Goal: Task Accomplishment & Management: Manage account settings

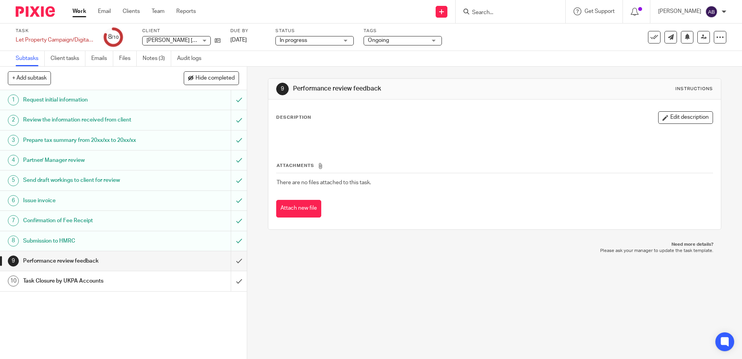
click at [80, 15] on link "Work" at bounding box center [80, 11] width 14 height 8
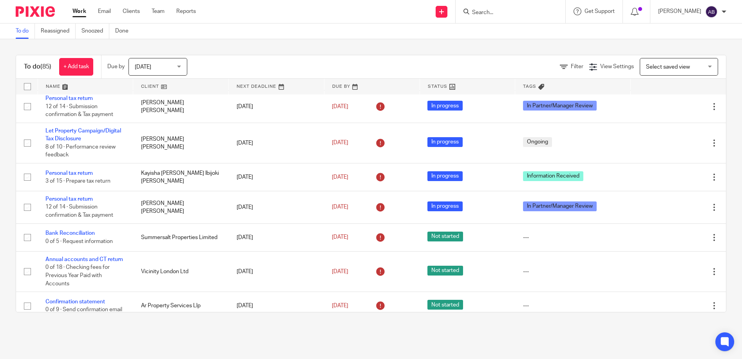
scroll to position [118, 0]
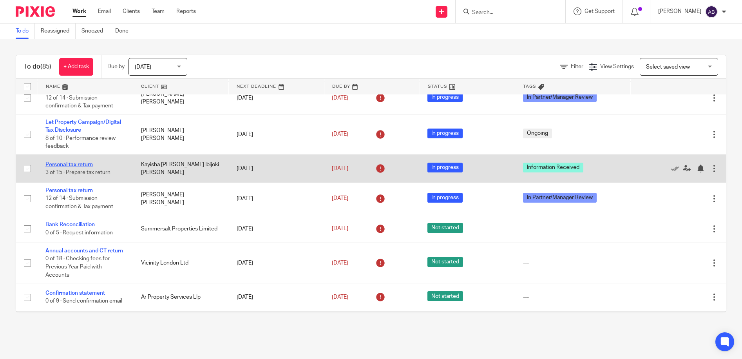
click at [75, 167] on link "Personal tax return" at bounding box center [68, 164] width 47 height 5
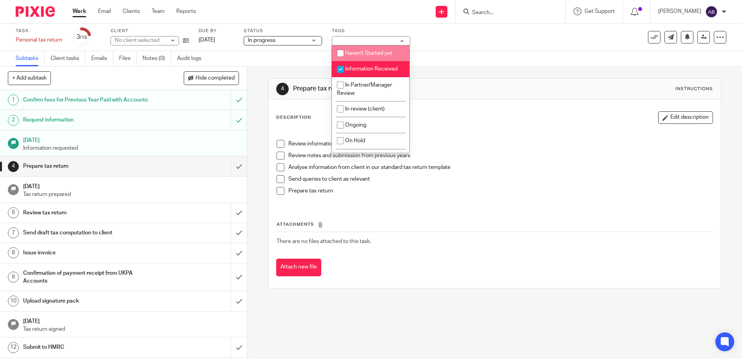
click at [298, 37] on span "In progress" at bounding box center [277, 40] width 59 height 8
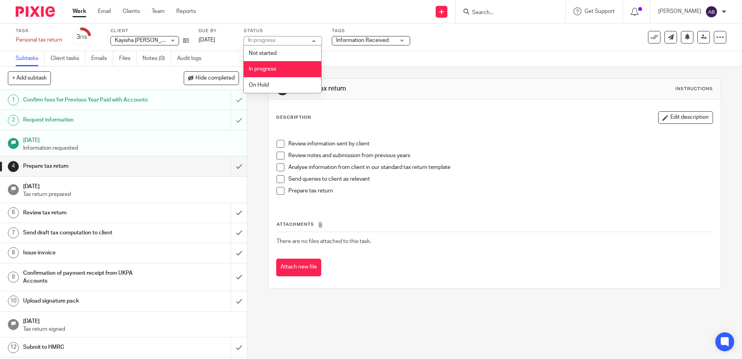
click at [343, 41] on span "Information Received" at bounding box center [362, 40] width 53 height 5
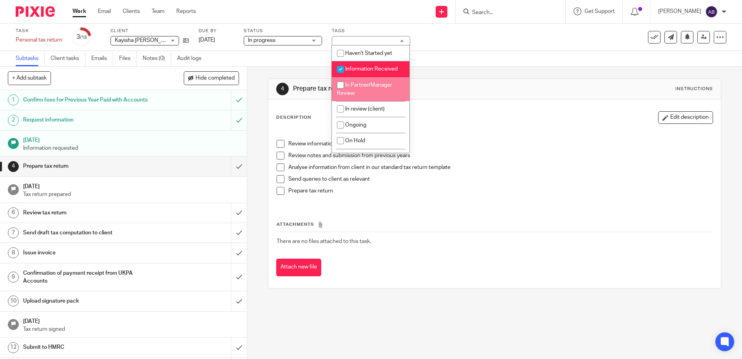
click at [349, 87] on span "In Partner/Manager Review" at bounding box center [364, 89] width 55 height 14
checkbox input "true"
click at [343, 68] on input "checkbox" at bounding box center [340, 69] width 15 height 15
checkbox input "false"
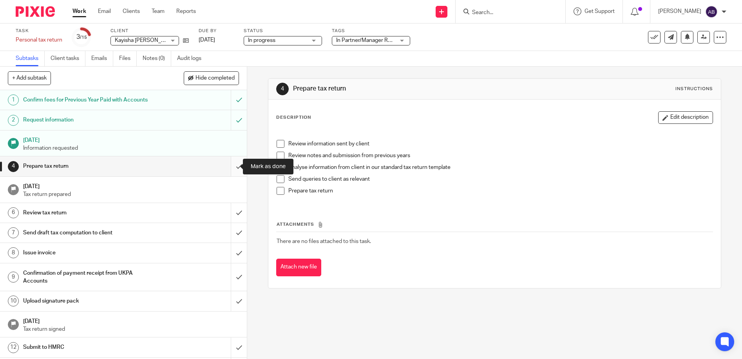
click at [228, 165] on input "submit" at bounding box center [123, 166] width 247 height 20
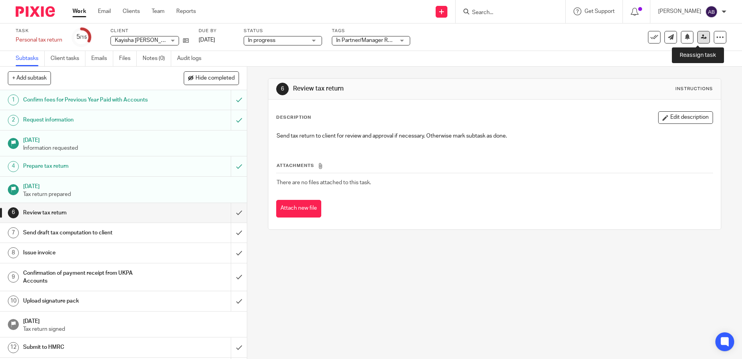
click at [701, 37] on icon at bounding box center [704, 37] width 6 height 6
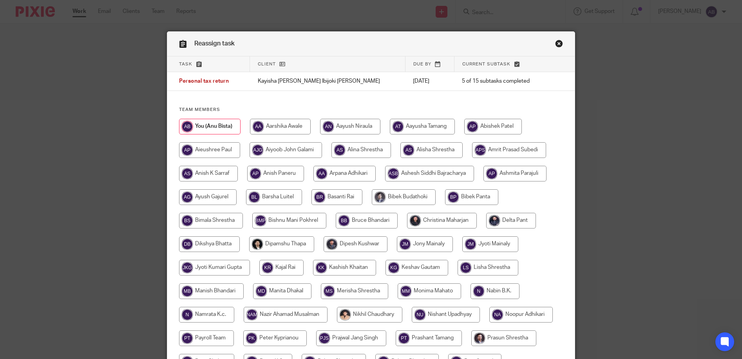
click at [439, 225] on input "radio" at bounding box center [442, 221] width 70 height 16
radio input "true"
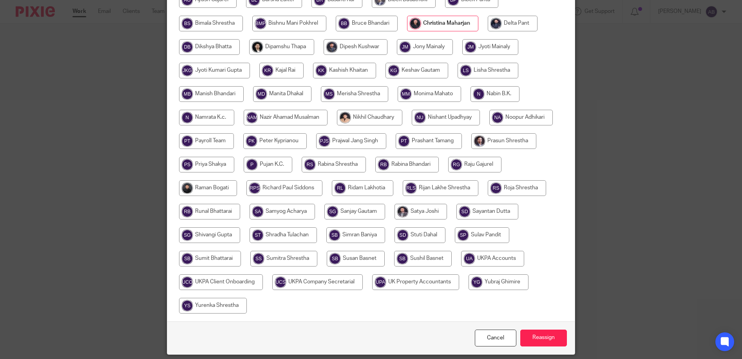
scroll to position [224, 0]
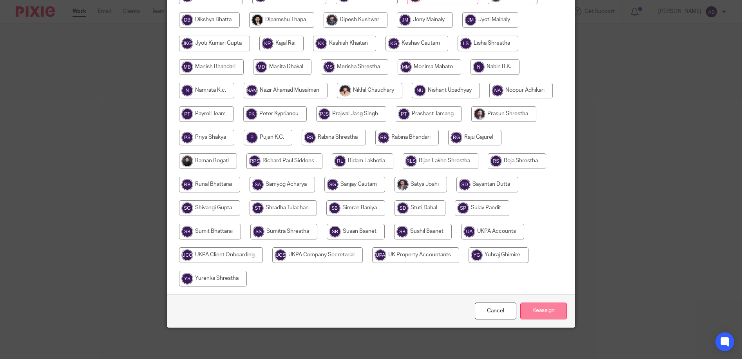
click at [534, 310] on input "Reassign" at bounding box center [543, 311] width 47 height 17
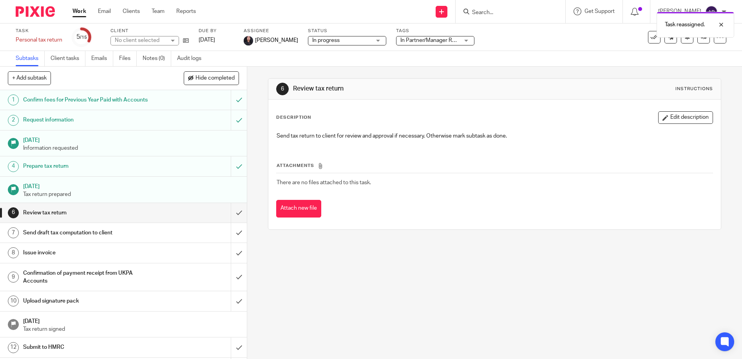
click at [77, 10] on link "Work" at bounding box center [80, 11] width 14 height 8
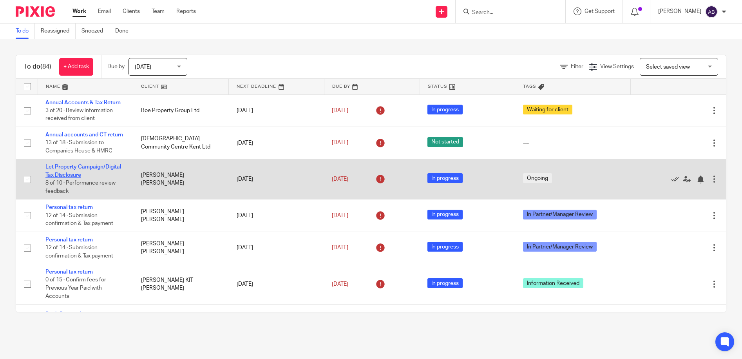
click at [72, 178] on link "Let Property Campaign/Digital Tax Disclosure" at bounding box center [83, 170] width 76 height 13
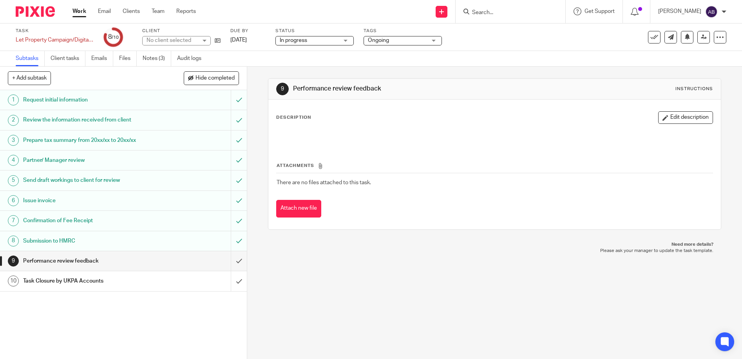
click at [383, 38] on span "Ongoing" at bounding box center [378, 40] width 21 height 5
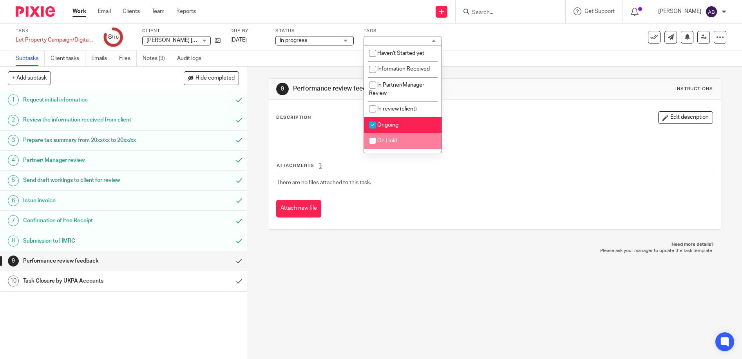
click at [379, 37] on div "Ongoing" at bounding box center [403, 40] width 78 height 9
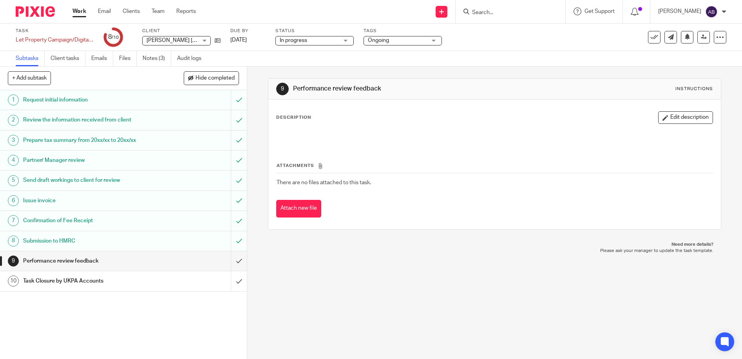
click at [402, 40] on span "Ongoing" at bounding box center [397, 40] width 59 height 8
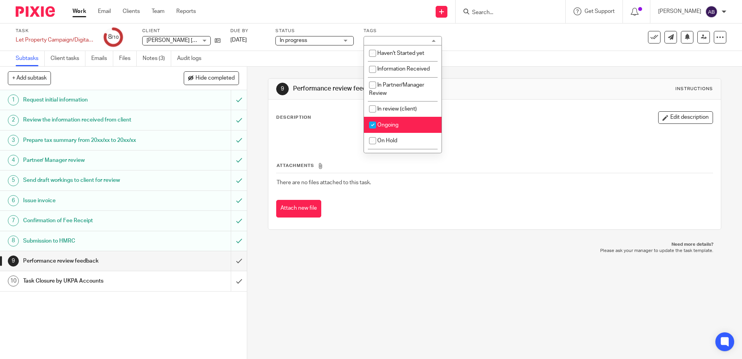
click at [373, 127] on input "checkbox" at bounding box center [372, 125] width 15 height 15
checkbox input "false"
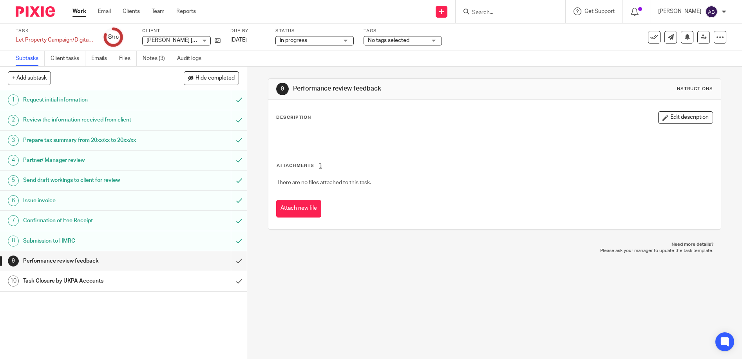
click at [494, 46] on div "Task Let Property Campaign/Digital Tax Disclosure Save Let Property Campaign/Di…" at bounding box center [312, 37] width 593 height 19
click at [358, 161] on div "Attachments There are no files attached to this task. Attach new file" at bounding box center [494, 181] width 437 height 71
click at [701, 38] on icon at bounding box center [704, 37] width 6 height 6
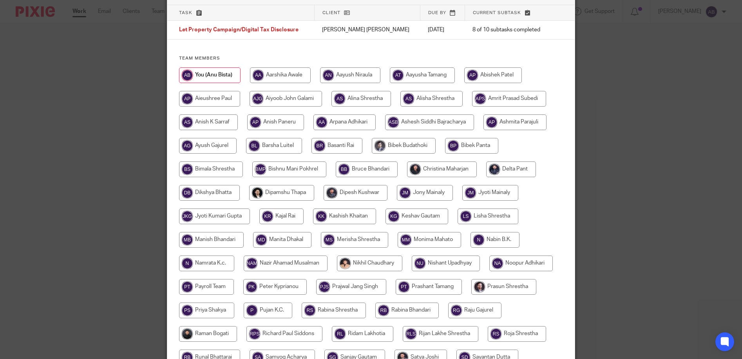
scroll to position [39, 0]
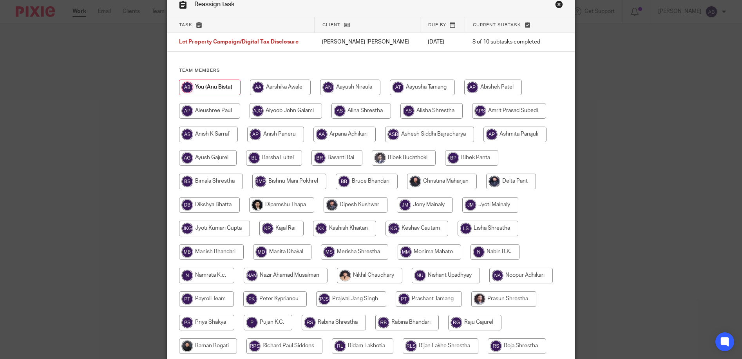
click at [423, 184] on input "radio" at bounding box center [442, 182] width 70 height 16
radio input "true"
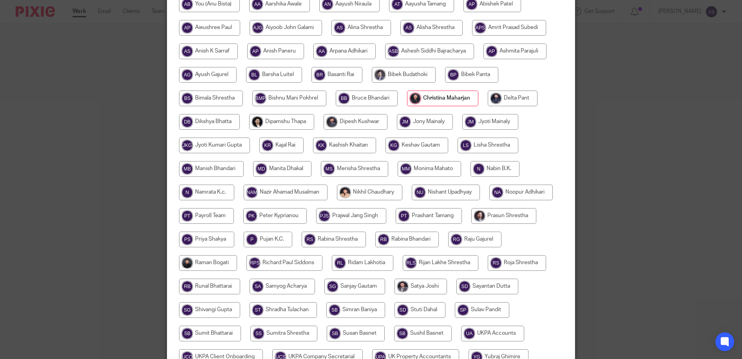
scroll to position [196, 0]
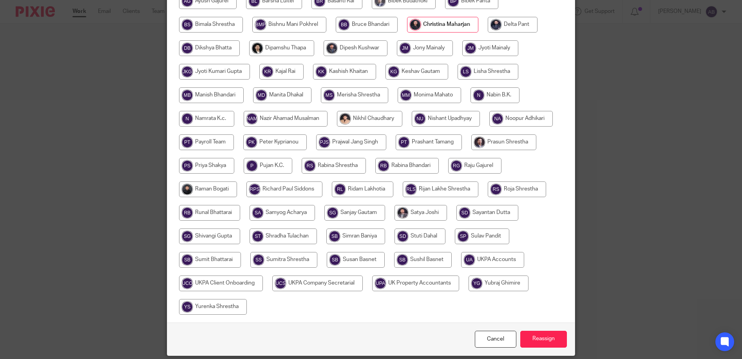
click at [535, 348] on div "Cancel Reassign" at bounding box center [371, 339] width 408 height 33
click at [535, 343] on input "Reassign" at bounding box center [543, 339] width 47 height 17
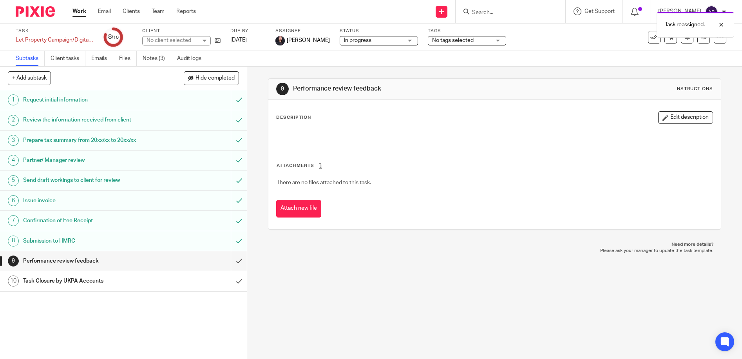
click at [78, 15] on link "Work" at bounding box center [80, 11] width 14 height 8
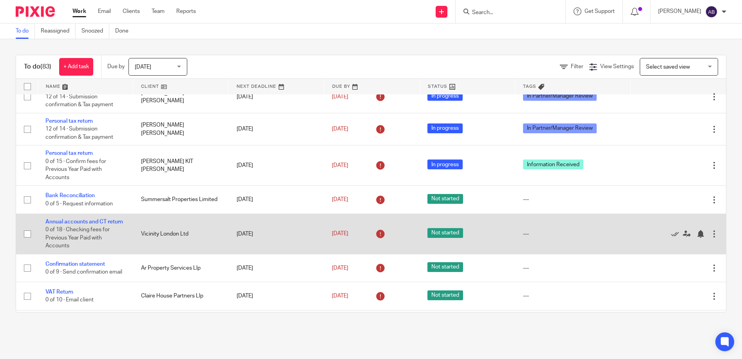
scroll to position [157, 0]
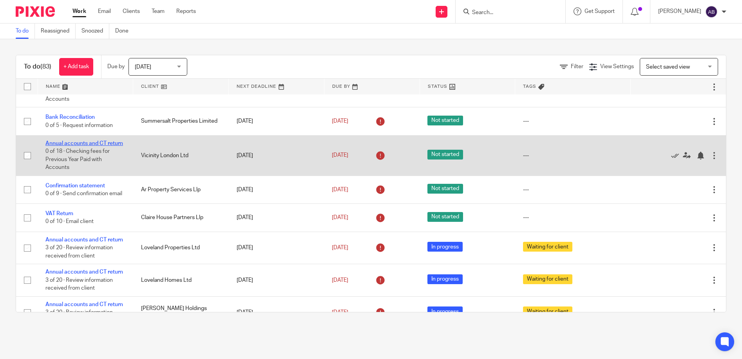
click at [62, 146] on link "Annual accounts and CT return" at bounding box center [84, 143] width 78 height 5
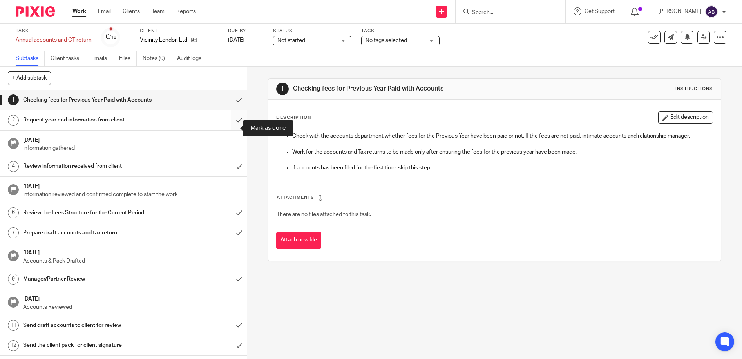
click at [232, 130] on input "submit" at bounding box center [123, 120] width 247 height 20
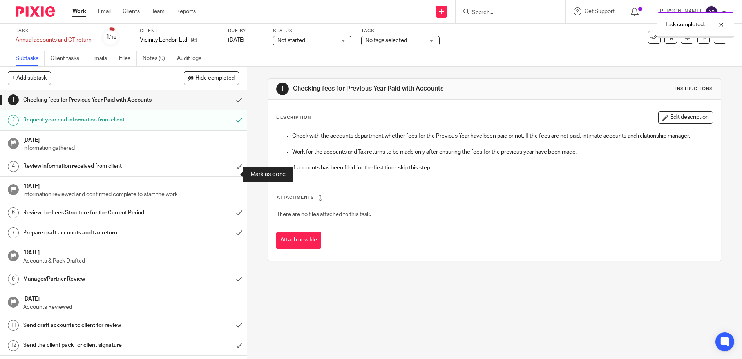
click at [226, 175] on input "submit" at bounding box center [123, 166] width 247 height 20
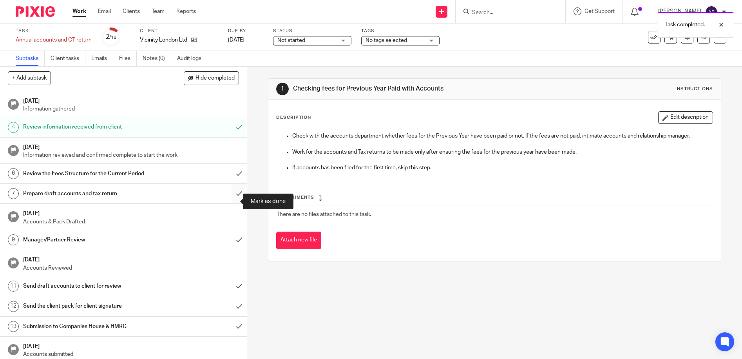
click at [230, 203] on input "submit" at bounding box center [123, 194] width 247 height 20
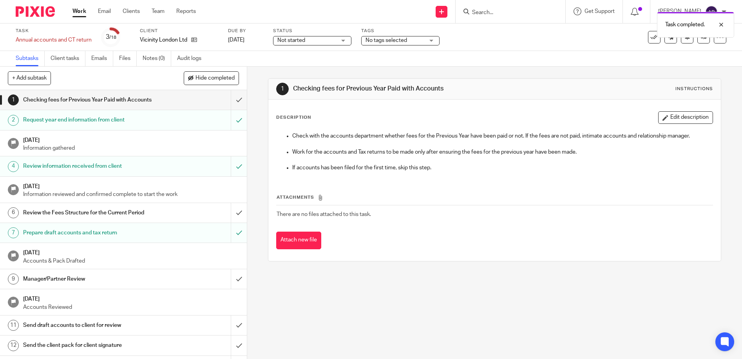
click at [320, 43] on span "Not started" at bounding box center [306, 40] width 59 height 8
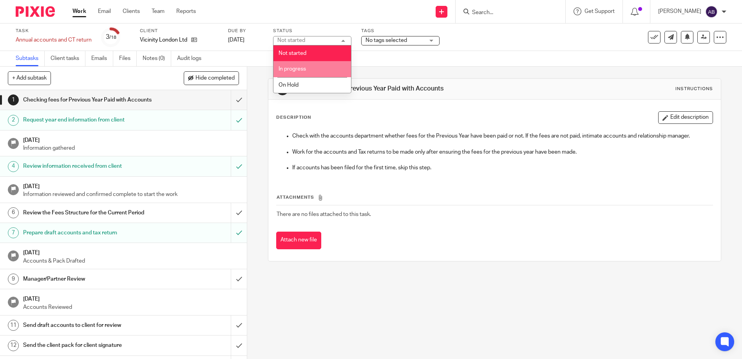
click at [308, 71] on li "In progress" at bounding box center [313, 69] width 78 height 16
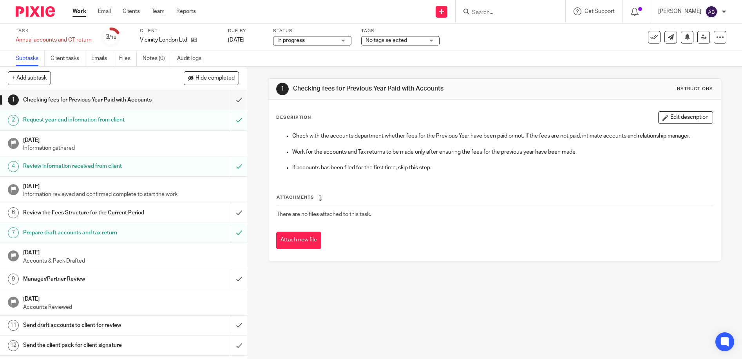
click at [386, 36] on div "No tags selected" at bounding box center [400, 40] width 78 height 9
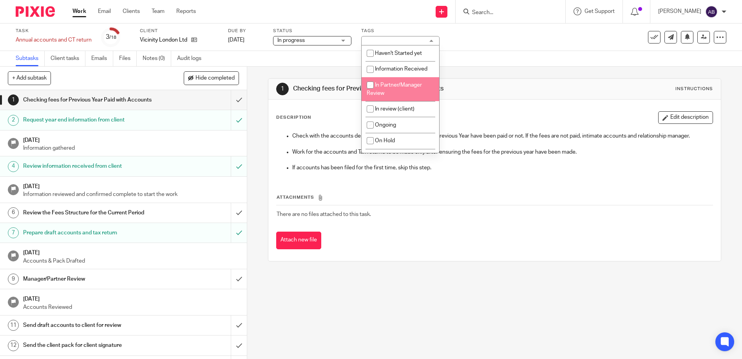
click at [392, 86] on span "In Partner/Manager Review" at bounding box center [394, 89] width 55 height 14
checkbox input "true"
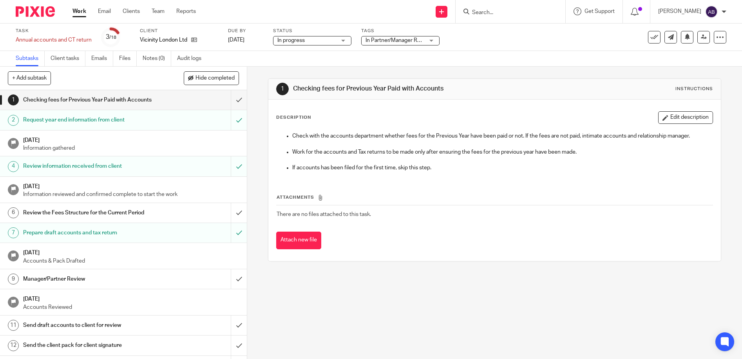
click at [483, 73] on div "1 Checking fees for Previous Year Paid with Accounts Instructions Description E…" at bounding box center [494, 170] width 453 height 207
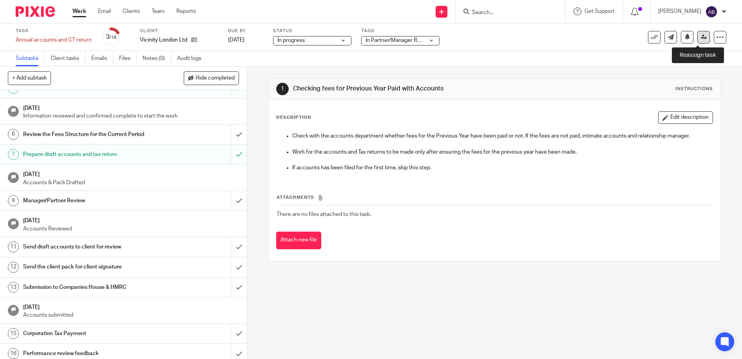
click at [701, 36] on icon at bounding box center [704, 37] width 6 height 6
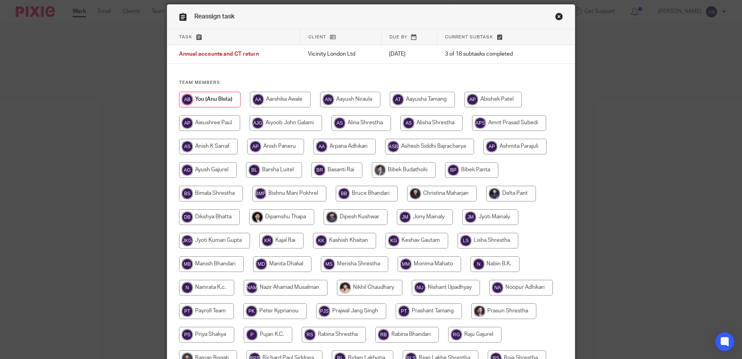
scroll to position [39, 0]
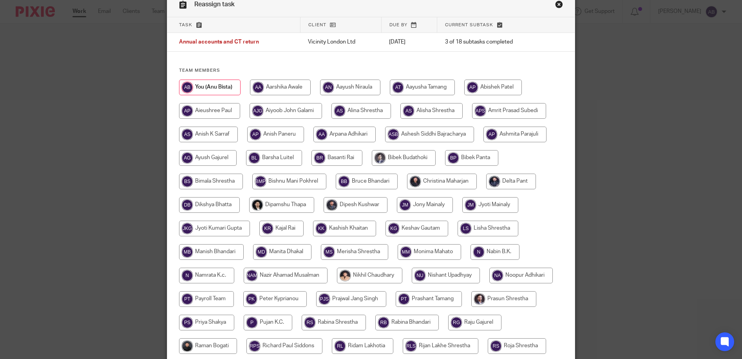
click at [428, 179] on input "radio" at bounding box center [442, 182] width 70 height 16
radio input "true"
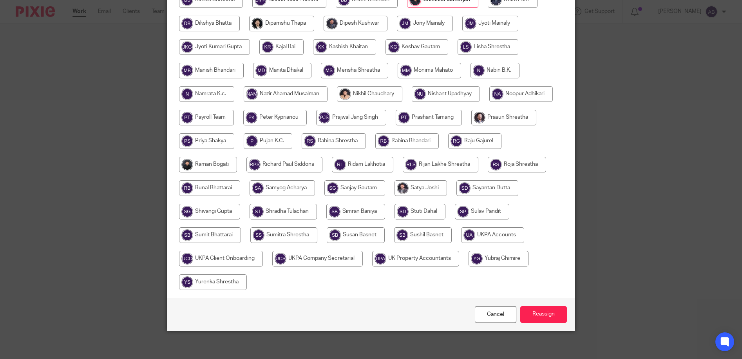
scroll to position [224, 0]
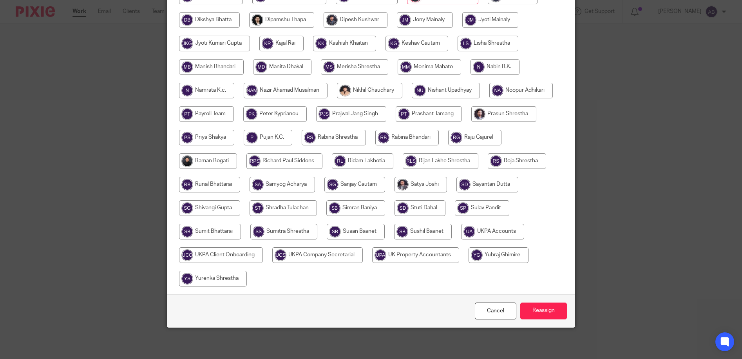
click at [532, 302] on div "Cancel Reassign" at bounding box center [371, 310] width 408 height 33
click at [535, 313] on input "Reassign" at bounding box center [543, 311] width 47 height 17
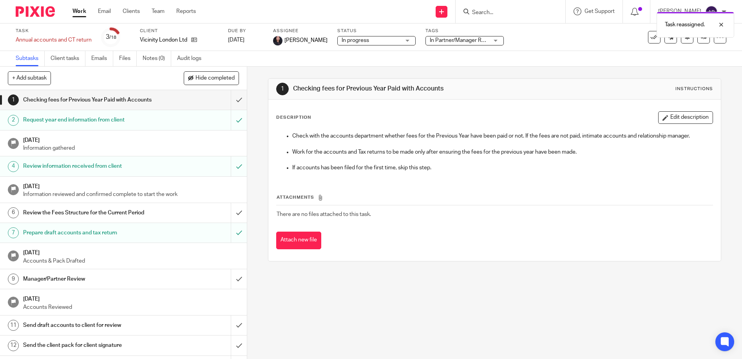
click at [81, 10] on link "Work" at bounding box center [80, 11] width 14 height 8
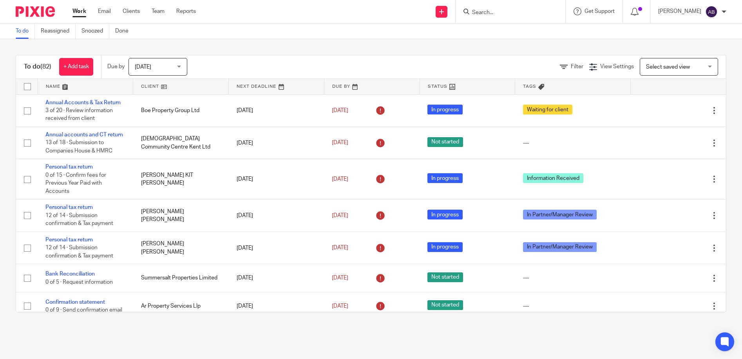
scroll to position [78, 0]
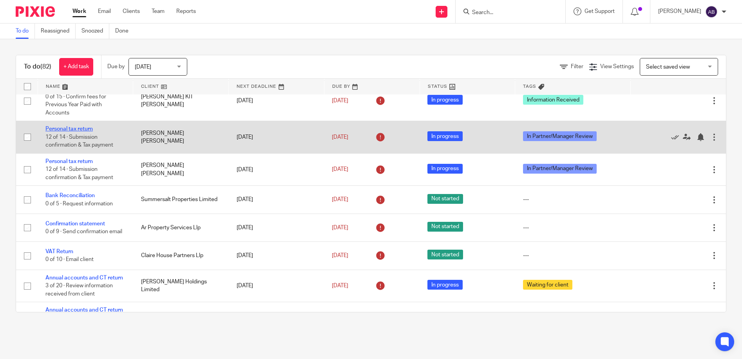
click at [59, 132] on link "Personal tax return" at bounding box center [68, 128] width 47 height 5
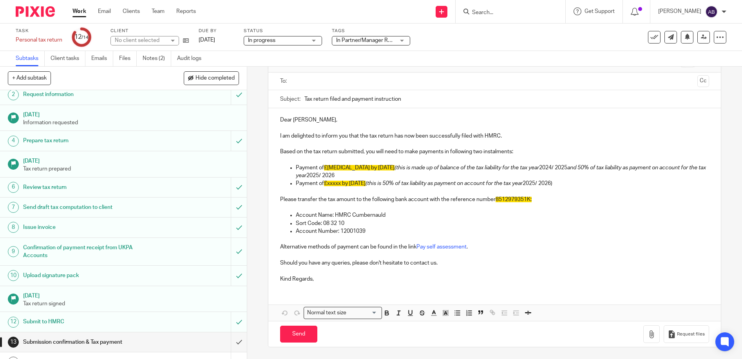
scroll to position [39, 0]
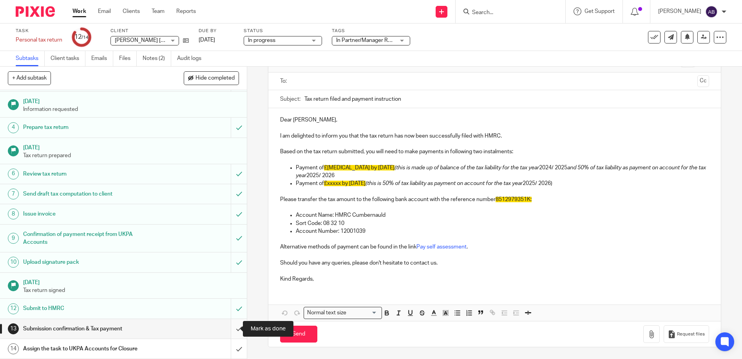
click at [229, 330] on input "submit" at bounding box center [123, 329] width 247 height 20
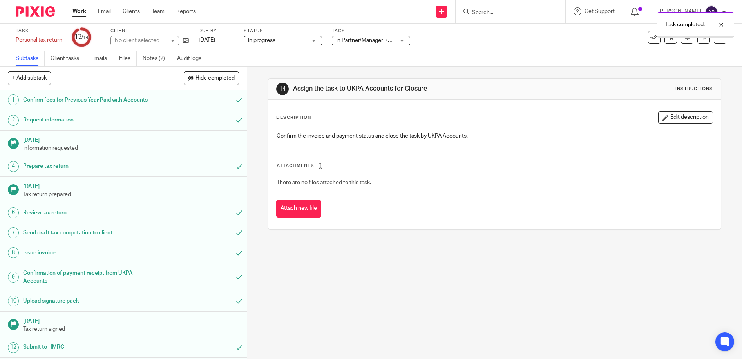
scroll to position [39, 0]
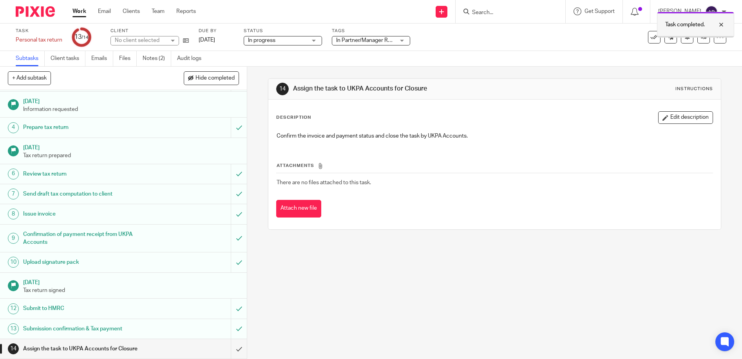
click at [722, 23] on div at bounding box center [715, 24] width 21 height 9
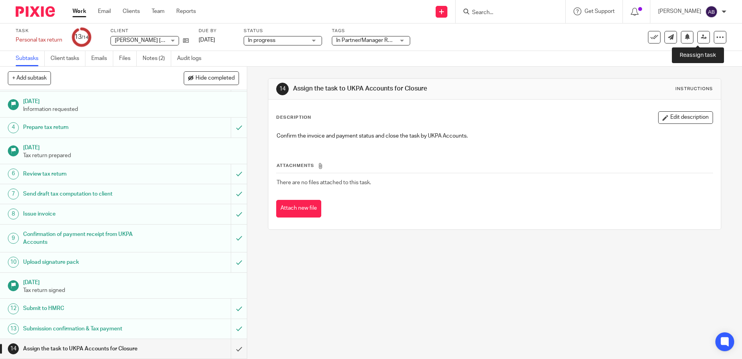
click at [701, 37] on icon at bounding box center [704, 37] width 6 height 6
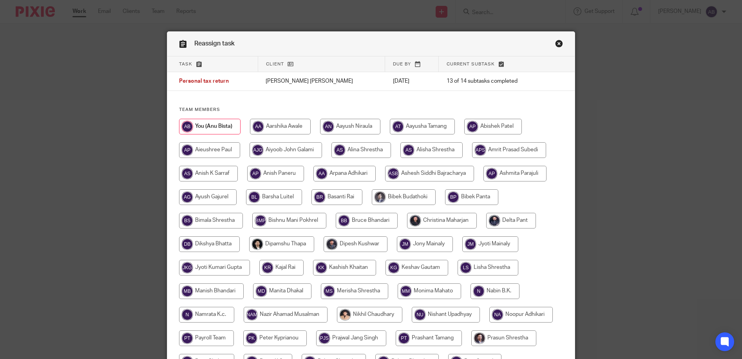
scroll to position [224, 0]
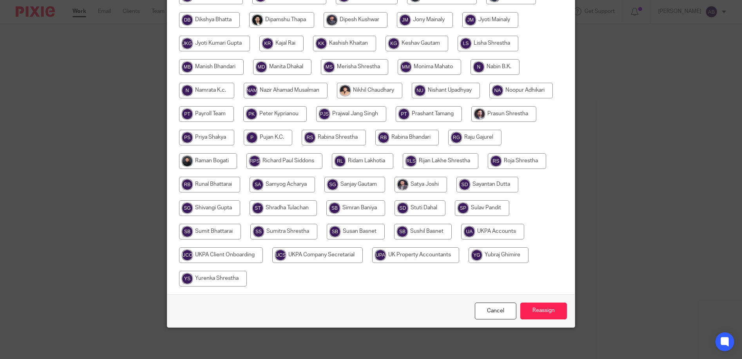
click at [461, 239] on input "radio" at bounding box center [492, 232] width 63 height 16
radio input "true"
click at [541, 314] on input "Reassign" at bounding box center [543, 311] width 47 height 17
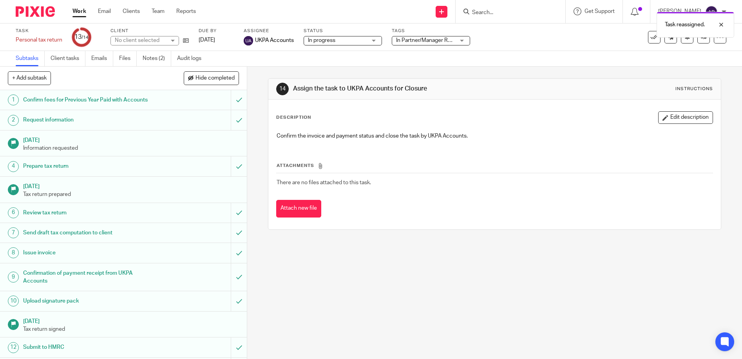
click at [81, 12] on link "Work" at bounding box center [80, 11] width 14 height 8
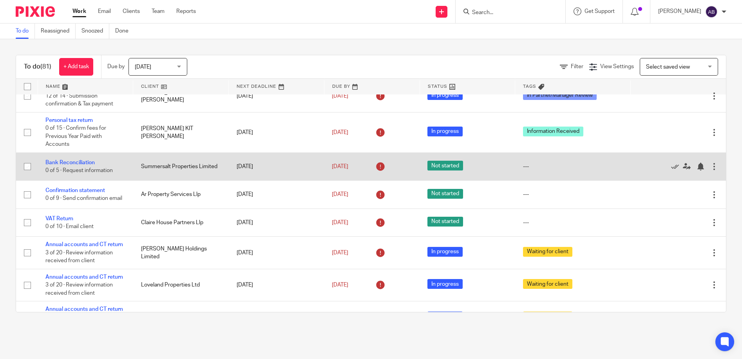
scroll to position [78, 0]
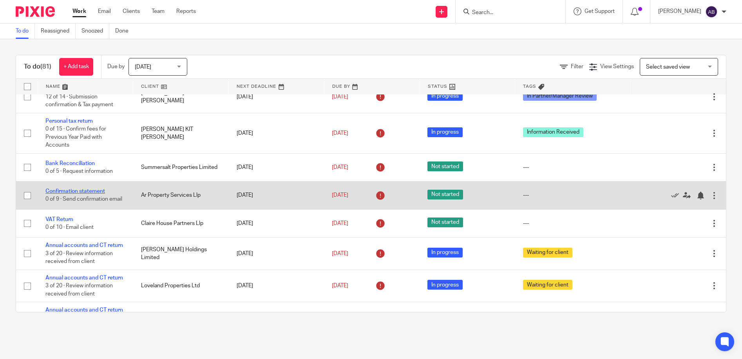
click at [64, 194] on link "Confirmation statement" at bounding box center [75, 191] width 60 height 5
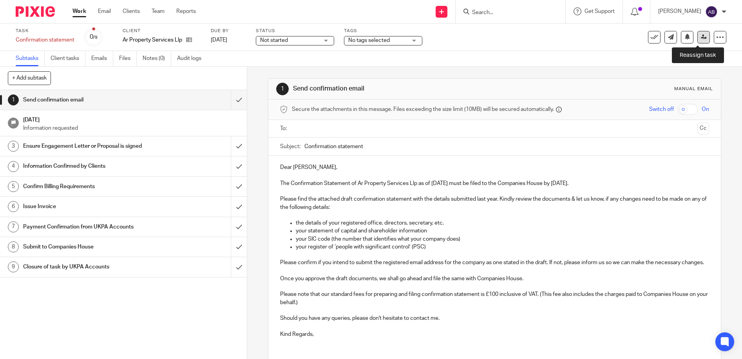
click at [701, 36] on icon at bounding box center [704, 37] width 6 height 6
click at [302, 127] on input "text" at bounding box center [495, 128] width 400 height 9
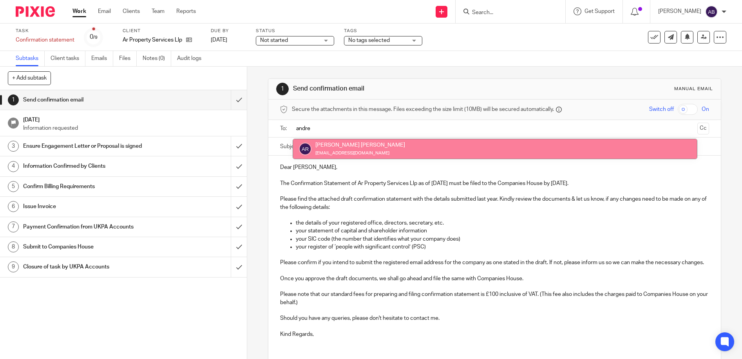
type input "andre"
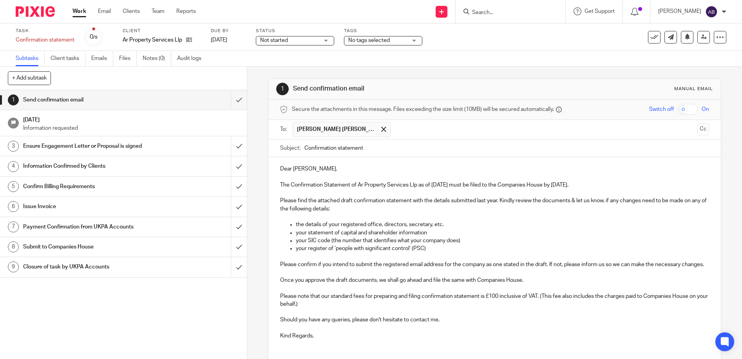
click at [79, 12] on link "Work" at bounding box center [80, 11] width 14 height 8
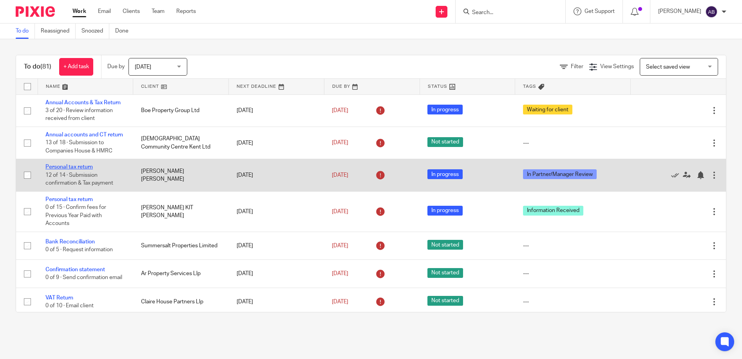
click at [72, 170] on link "Personal tax return" at bounding box center [68, 166] width 47 height 5
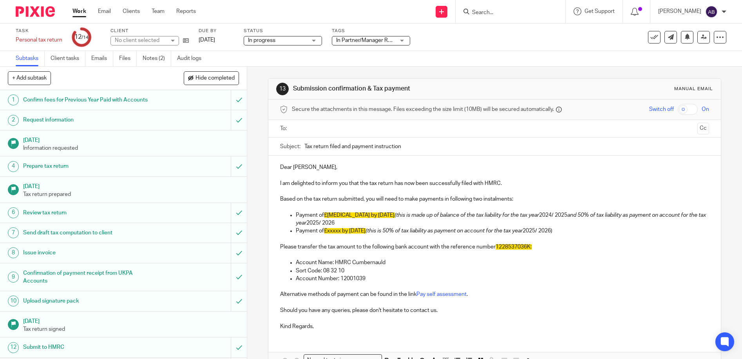
scroll to position [39, 0]
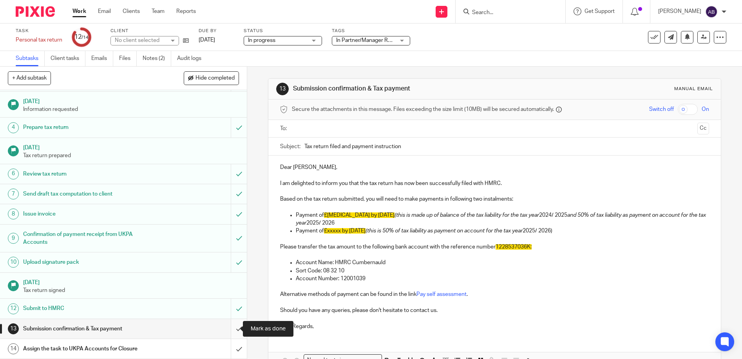
click at [231, 329] on input "submit" at bounding box center [123, 329] width 247 height 20
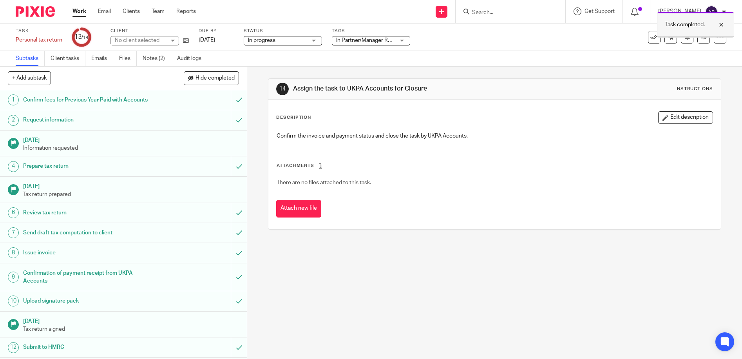
click at [720, 23] on div at bounding box center [715, 24] width 21 height 9
click at [701, 38] on icon at bounding box center [704, 37] width 6 height 6
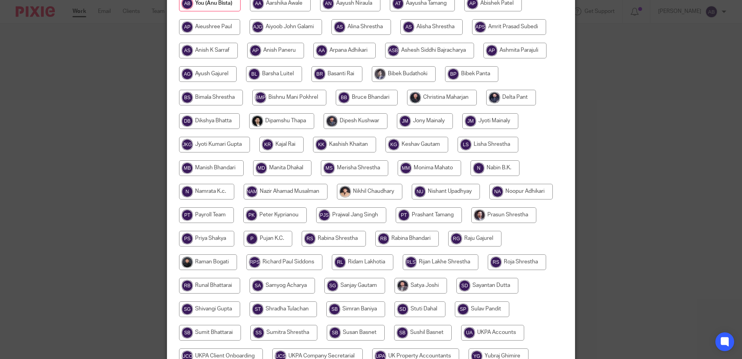
scroll to position [224, 0]
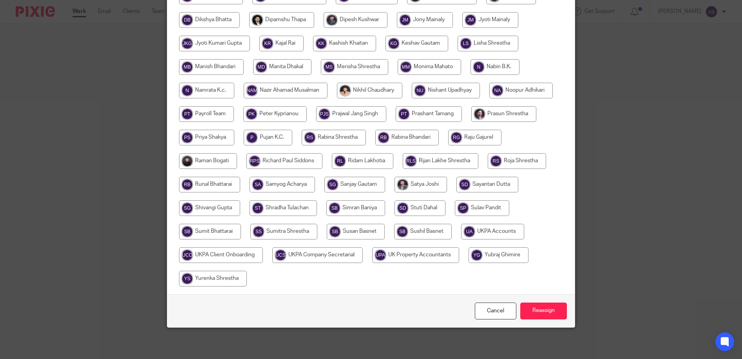
click at [461, 239] on input "radio" at bounding box center [492, 232] width 63 height 16
radio input "true"
click at [541, 312] on input "Reassign" at bounding box center [543, 311] width 47 height 17
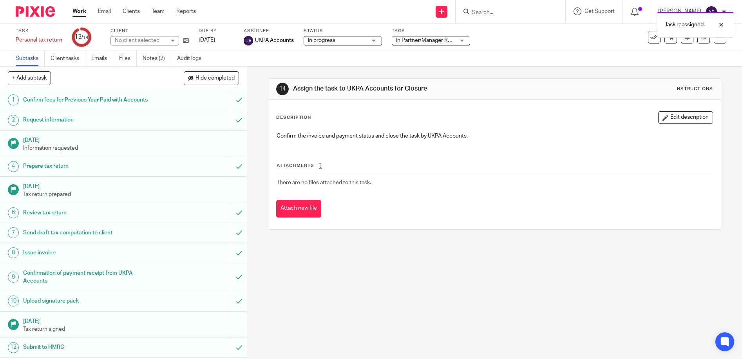
click at [76, 13] on link "Work" at bounding box center [80, 11] width 14 height 8
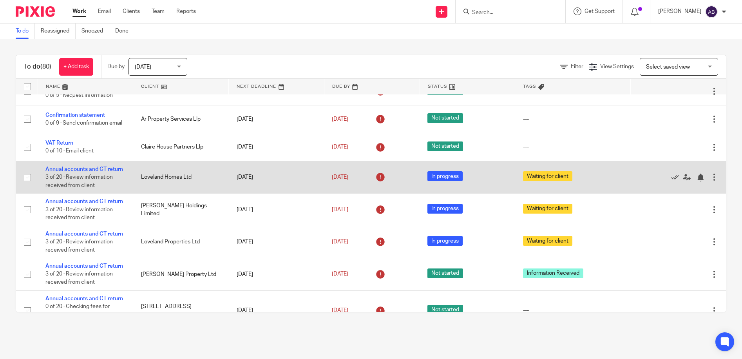
scroll to position [78, 0]
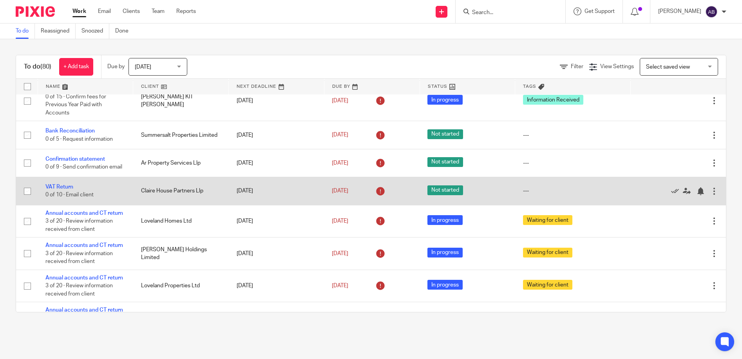
drag, startPoint x: 205, startPoint y: 203, endPoint x: 138, endPoint y: 203, distance: 66.6
click at [138, 203] on td "Claire House Partners Llp" at bounding box center [181, 191] width 96 height 28
drag, startPoint x: 138, startPoint y: 203, endPoint x: 174, endPoint y: 205, distance: 35.8
click at [174, 205] on td "Claire House Partners Llp" at bounding box center [181, 191] width 96 height 28
click at [203, 205] on td "Claire House Partners Llp" at bounding box center [181, 191] width 96 height 28
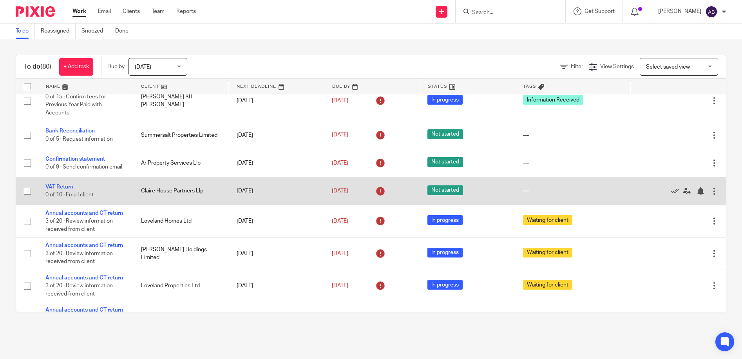
click at [66, 190] on link "VAT Return" at bounding box center [59, 186] width 28 height 5
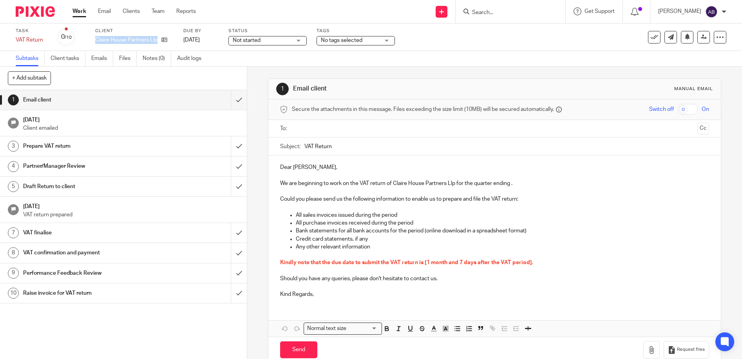
drag, startPoint x: 92, startPoint y: 40, endPoint x: 158, endPoint y: 46, distance: 66.1
click at [158, 46] on div "Task VAT Return Save VAT Return 0 /10 Client Claire House Partners Llp Due by […" at bounding box center [312, 37] width 593 height 19
copy div "Claire House Partners Llp"
click at [58, 118] on h1 "[DATE]" at bounding box center [131, 119] width 216 height 10
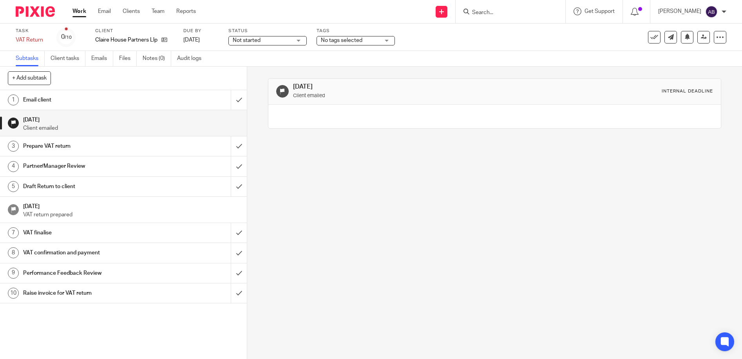
click at [47, 98] on h1 "Email client" at bounding box center [89, 100] width 133 height 12
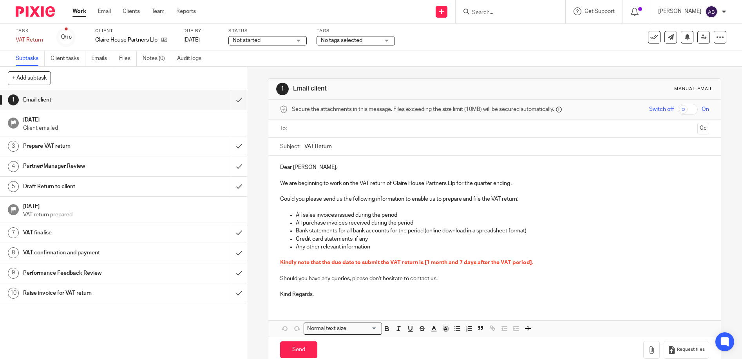
click at [75, 13] on link "Work" at bounding box center [80, 11] width 14 height 8
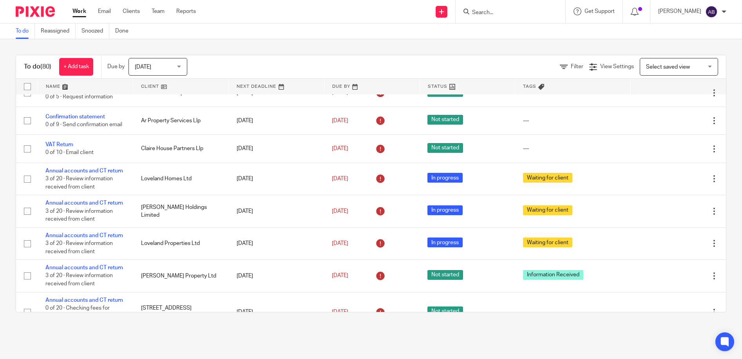
scroll to position [118, 0]
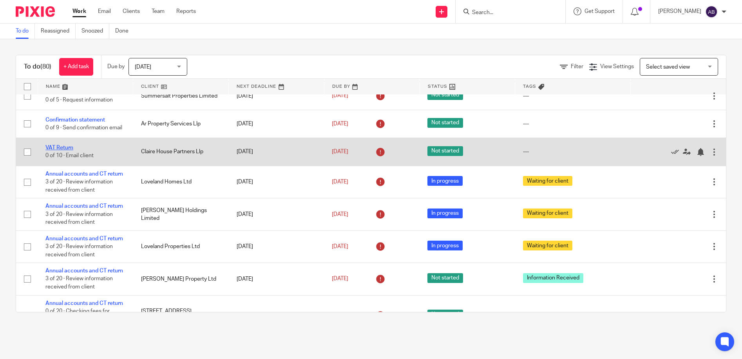
click at [64, 150] on link "VAT Return" at bounding box center [59, 147] width 28 height 5
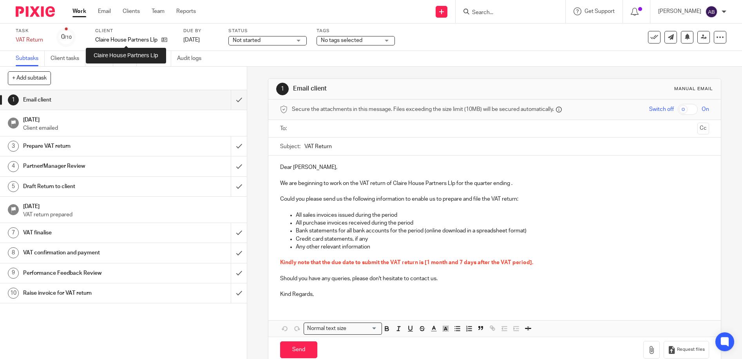
click at [112, 42] on p "Claire House Partners Llp" at bounding box center [126, 40] width 62 height 8
click at [163, 38] on icon at bounding box center [164, 40] width 6 height 6
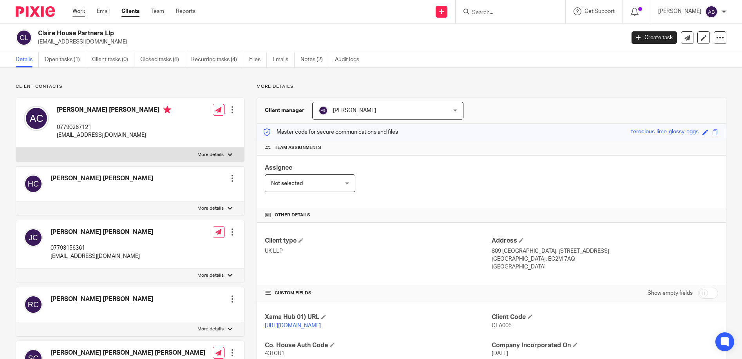
click at [78, 10] on link "Work" at bounding box center [79, 11] width 13 height 8
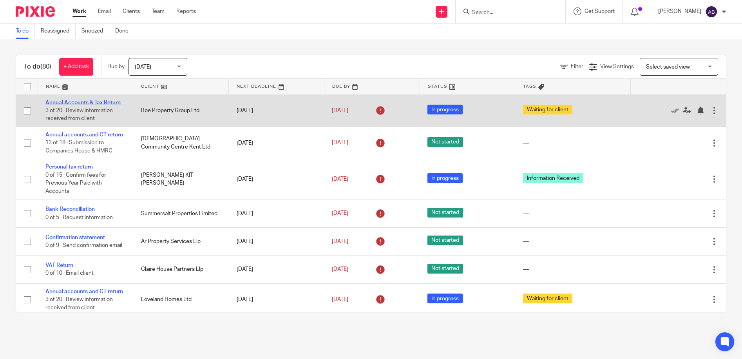
click at [76, 100] on link "Annual Accounts & Tax Return" at bounding box center [82, 102] width 75 height 5
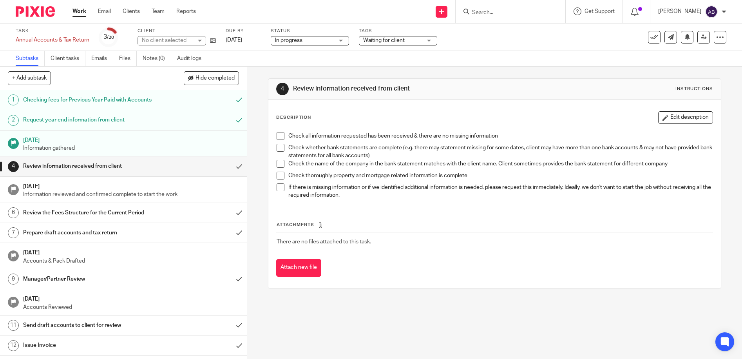
click at [390, 38] on span "Waiting for client" at bounding box center [384, 40] width 42 height 5
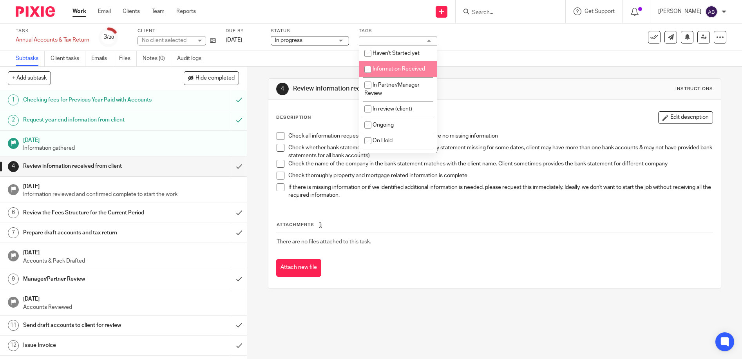
click at [370, 65] on input "checkbox" at bounding box center [368, 69] width 15 height 15
checkbox input "true"
click at [480, 46] on div "Task Annual Accounts & Tax Return Save Annual Accounts & Tax Return 3 /20 Clien…" at bounding box center [312, 37] width 593 height 19
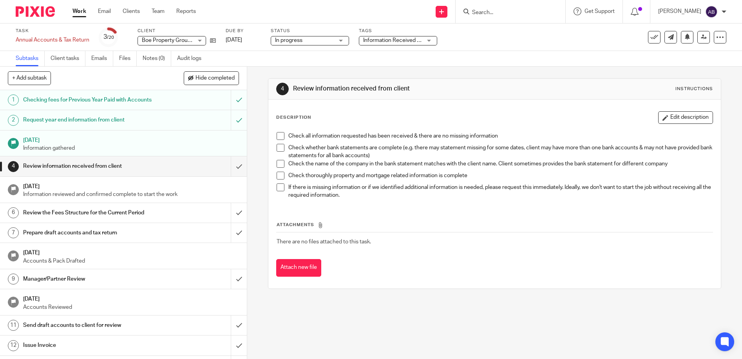
click at [79, 14] on link "Work" at bounding box center [80, 11] width 14 height 8
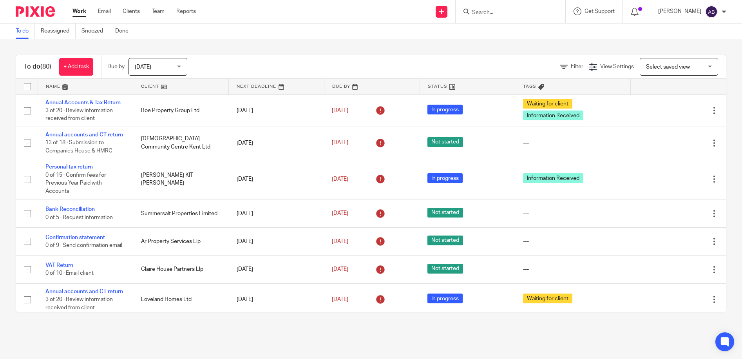
scroll to position [118, 0]
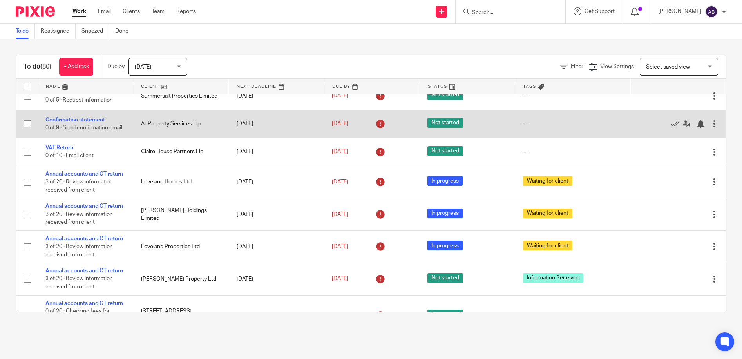
click at [57, 120] on td "Confirmation statement 0 of 9 · Send confirmation email" at bounding box center [86, 124] width 96 height 28
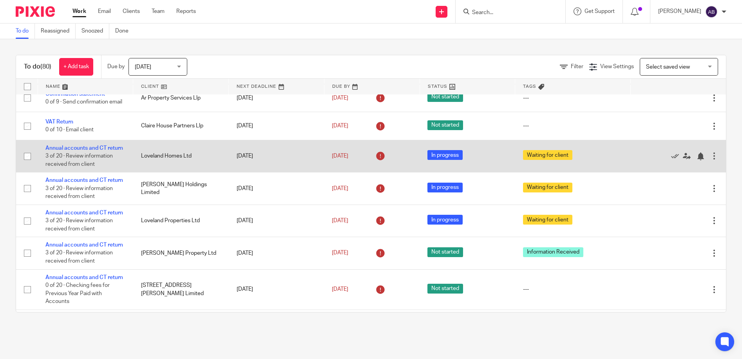
scroll to position [157, 0]
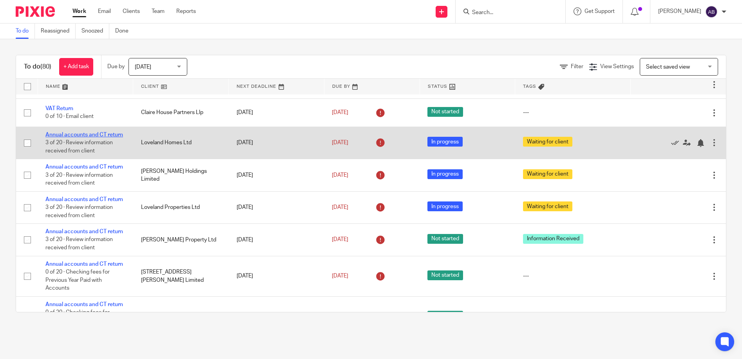
click at [78, 138] on link "Annual accounts and CT return" at bounding box center [84, 134] width 78 height 5
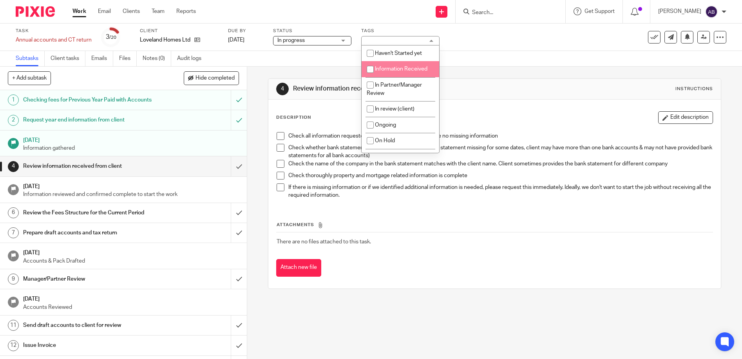
click at [368, 73] on input "checkbox" at bounding box center [370, 69] width 15 height 15
checkbox input "true"
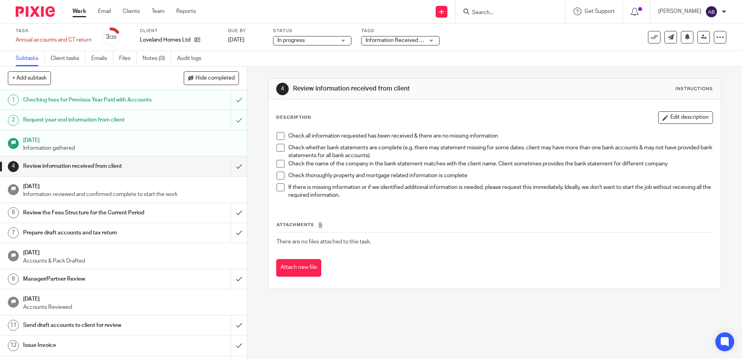
click at [450, 65] on div "Subtasks Client tasks Emails Files Notes (0) Audit logs" at bounding box center [371, 59] width 742 height 16
click at [78, 10] on link "Work" at bounding box center [80, 11] width 14 height 8
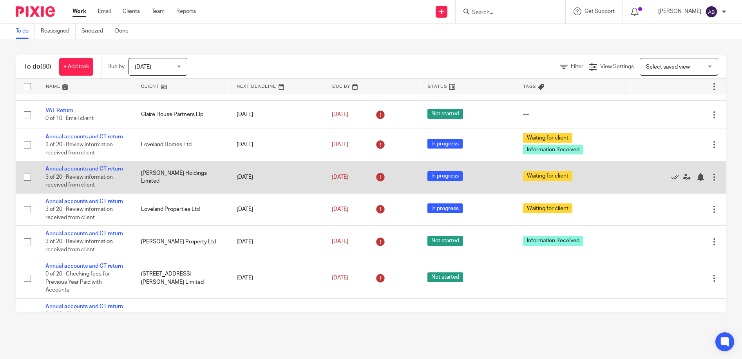
scroll to position [157, 0]
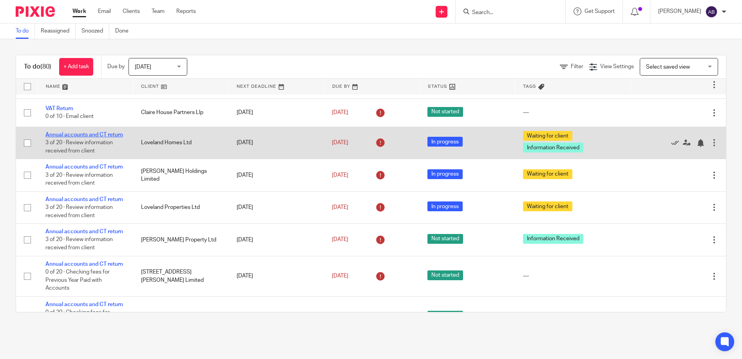
click at [81, 138] on link "Annual accounts and CT return" at bounding box center [84, 134] width 78 height 5
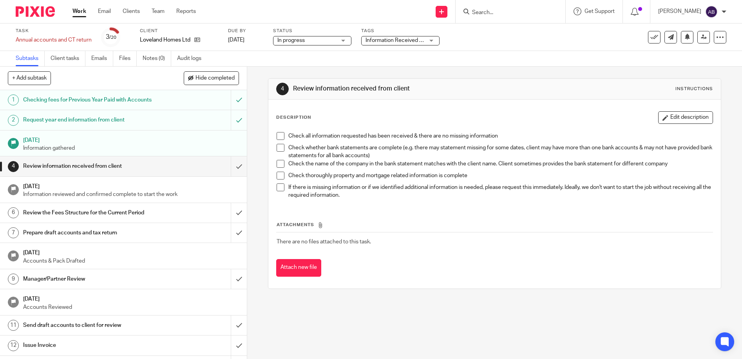
click at [396, 41] on span "Information Received + 1" at bounding box center [396, 40] width 61 height 5
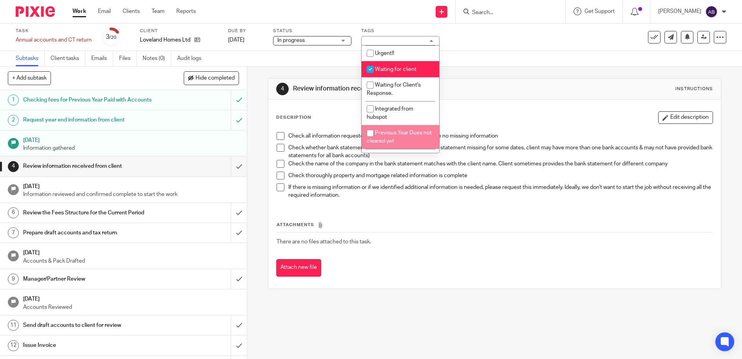
scroll to position [101, 0]
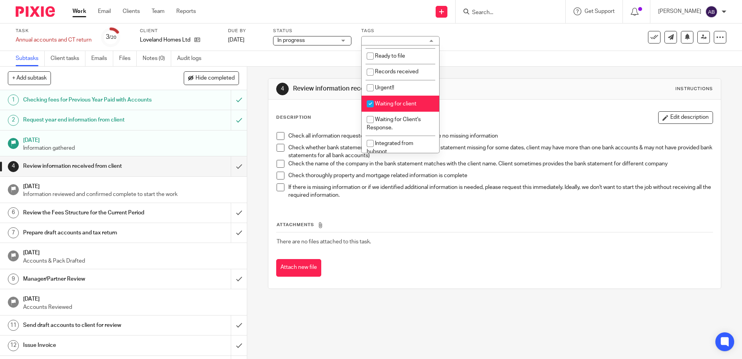
click at [372, 103] on input "checkbox" at bounding box center [370, 103] width 15 height 15
checkbox input "false"
click at [475, 92] on h1 "Review information received from client" at bounding box center [402, 89] width 219 height 8
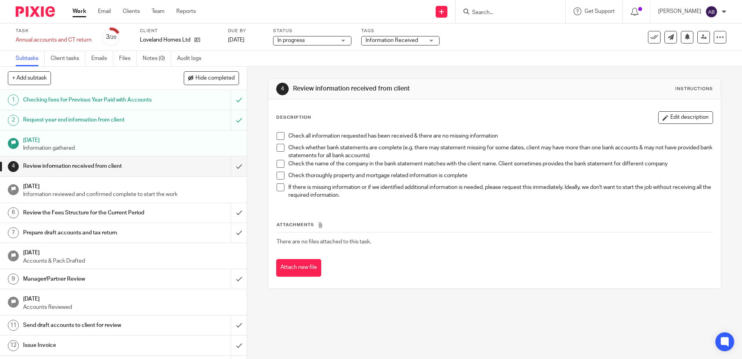
click at [78, 11] on link "Work" at bounding box center [80, 11] width 14 height 8
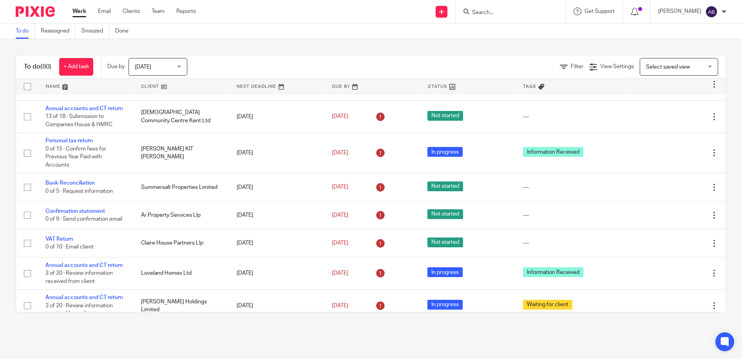
scroll to position [39, 0]
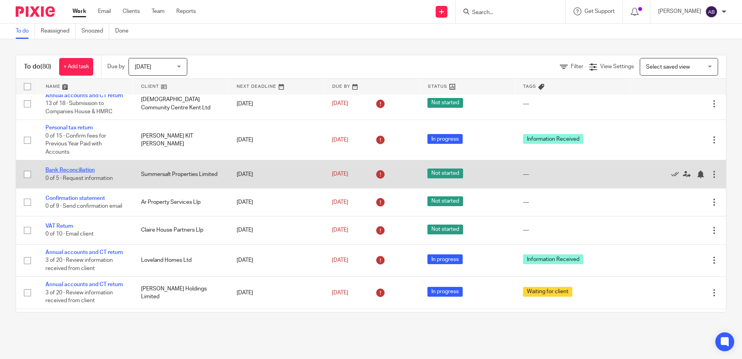
click at [65, 173] on link "Bank Reconciliation" at bounding box center [69, 169] width 49 height 5
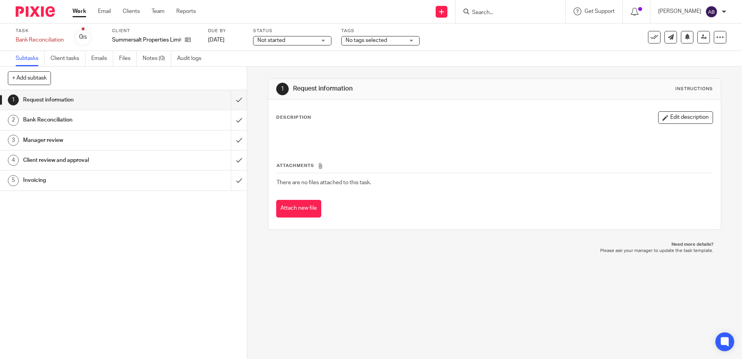
click at [399, 41] on span "No tags selected" at bounding box center [375, 40] width 59 height 8
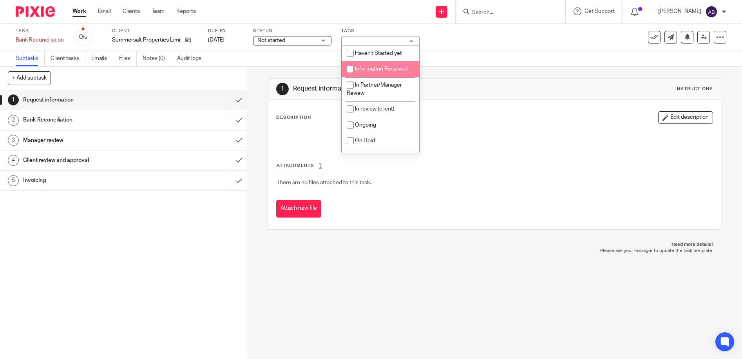
click at [348, 67] on input "checkbox" at bounding box center [350, 69] width 15 height 15
checkbox input "true"
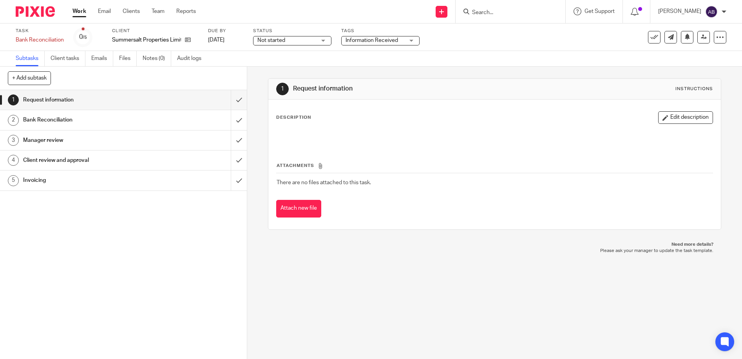
click at [290, 38] on span "Not started" at bounding box center [286, 40] width 59 height 8
click at [362, 51] on div "Task Bank Reconciliation Save Bank Reconciliation 0 /5 Client Summersalt Proper…" at bounding box center [371, 45] width 742 height 43
click at [77, 13] on link "Work" at bounding box center [80, 11] width 14 height 8
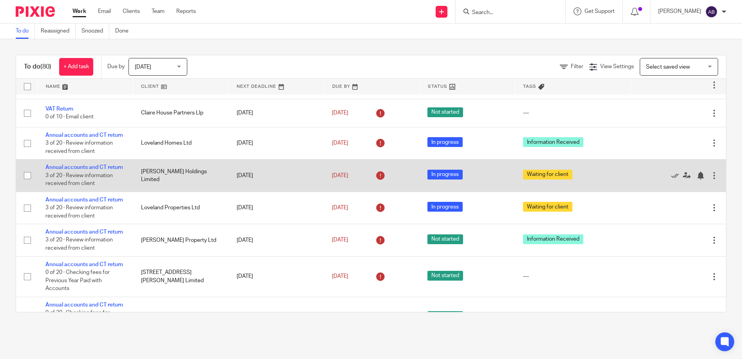
scroll to position [157, 0]
click at [76, 170] on link "Annual accounts and CT return" at bounding box center [84, 166] width 78 height 5
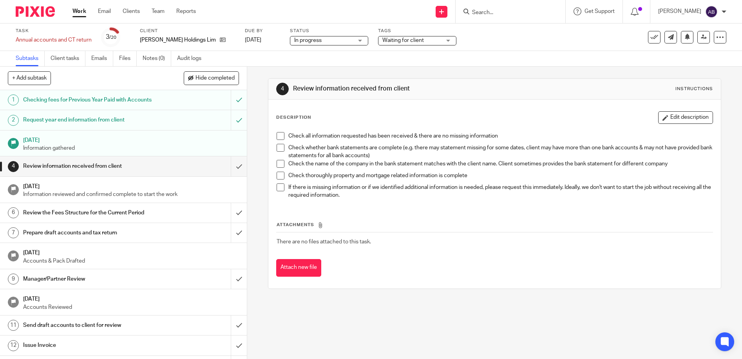
click at [383, 38] on span "Waiting for client" at bounding box center [403, 40] width 42 height 5
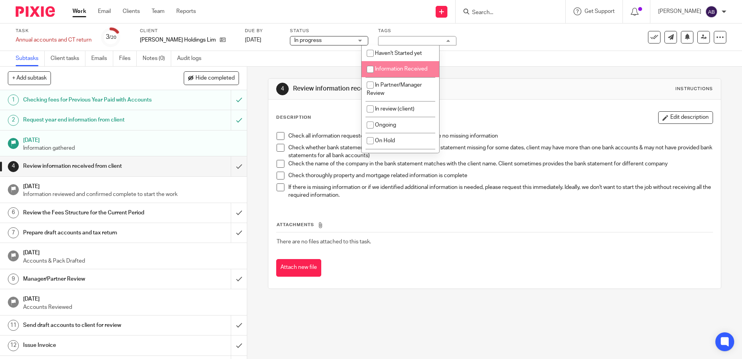
click at [372, 68] on input "checkbox" at bounding box center [370, 69] width 15 height 15
checkbox input "true"
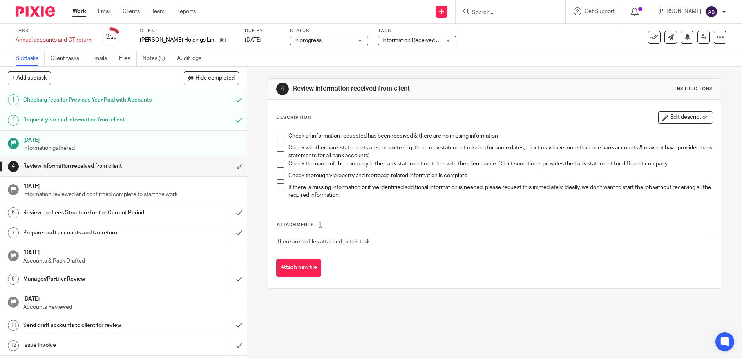
click at [80, 12] on link "Work" at bounding box center [80, 11] width 14 height 8
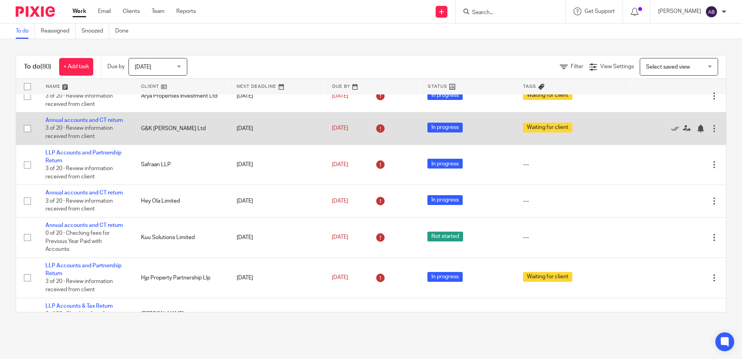
scroll to position [666, 0]
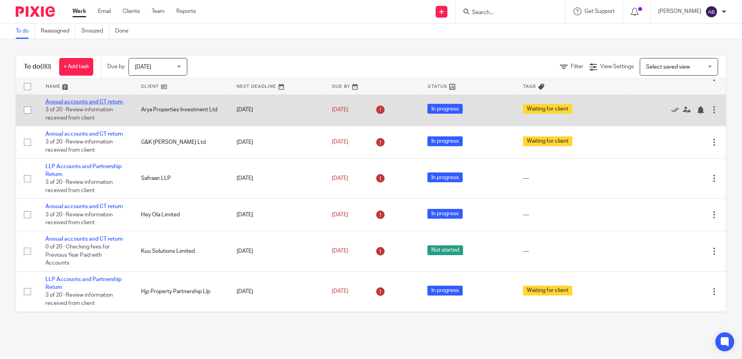
click at [58, 105] on link "Annual accounts and CT return" at bounding box center [84, 101] width 78 height 5
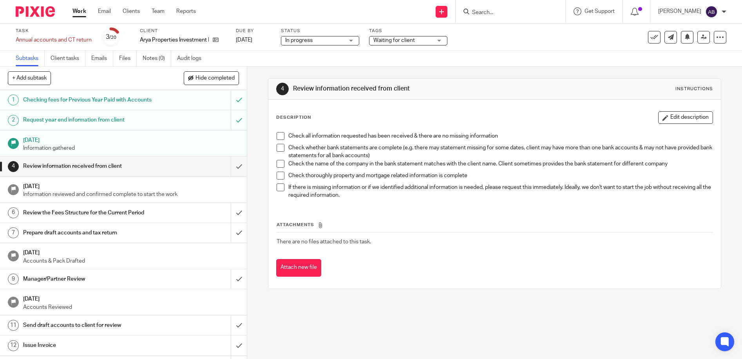
click at [401, 38] on span "Waiting for client" at bounding box center [394, 40] width 42 height 5
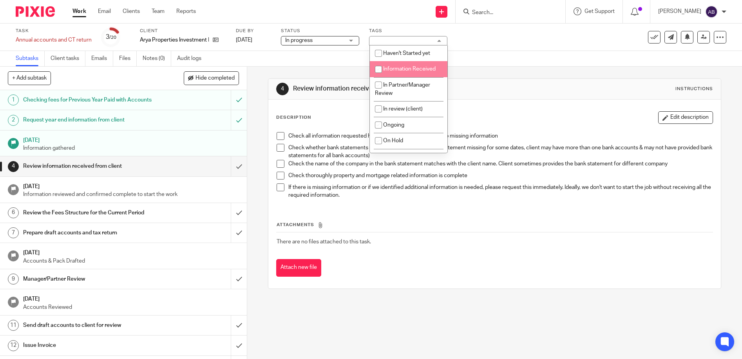
click at [378, 64] on input "checkbox" at bounding box center [378, 69] width 15 height 15
checkbox input "true"
click at [397, 39] on div "Information Received + 1" at bounding box center [408, 40] width 78 height 9
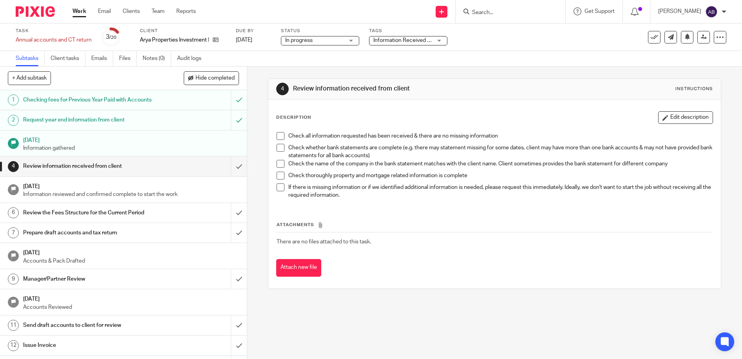
click at [397, 41] on span "Information Received + 1" at bounding box center [403, 40] width 61 height 5
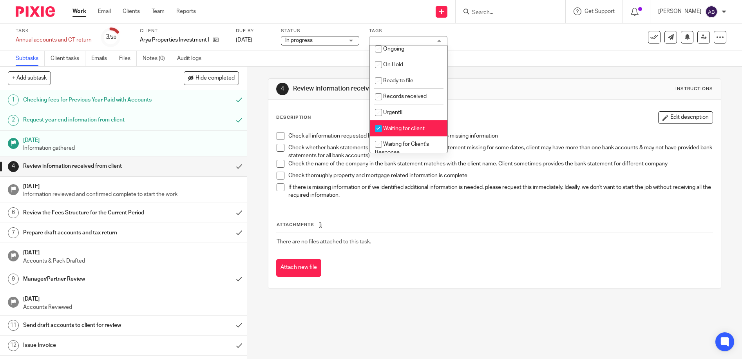
scroll to position [118, 0]
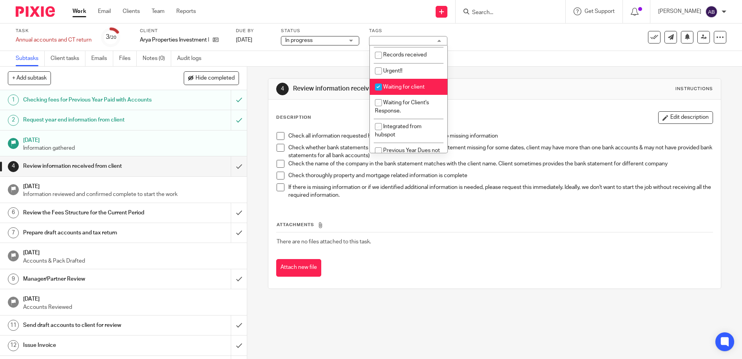
click at [380, 84] on input "checkbox" at bounding box center [378, 87] width 15 height 15
checkbox input "false"
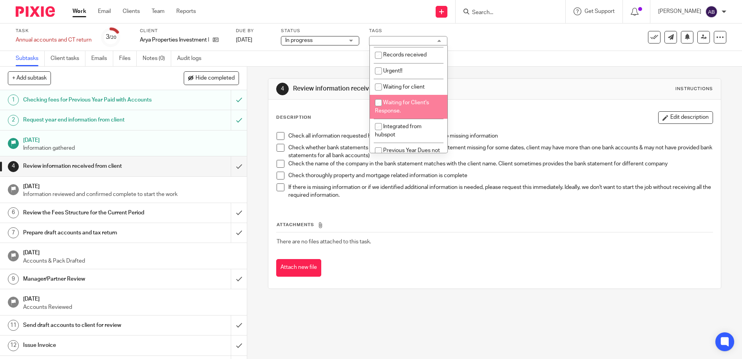
click at [83, 9] on link "Work" at bounding box center [80, 11] width 14 height 8
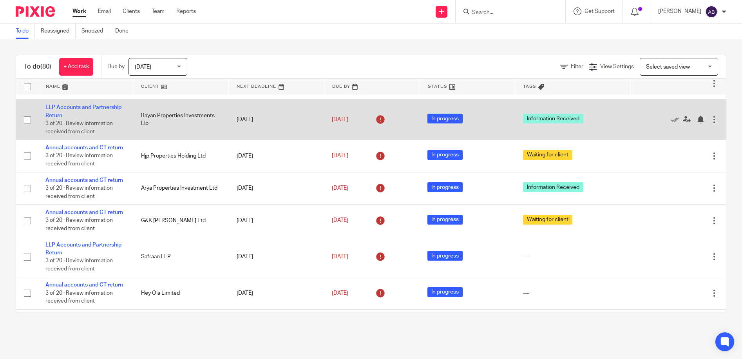
scroll to position [627, 0]
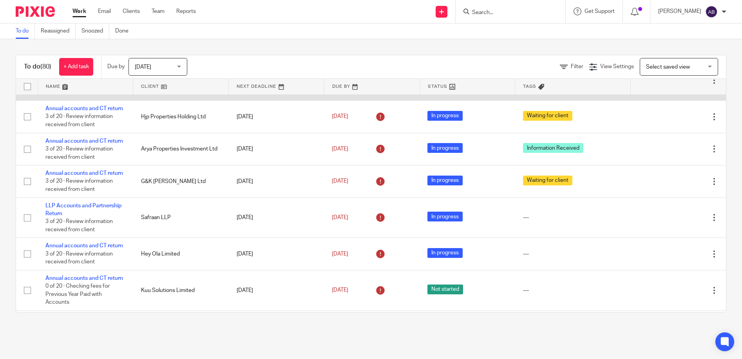
drag, startPoint x: 91, startPoint y: 166, endPoint x: 64, endPoint y: 160, distance: 27.7
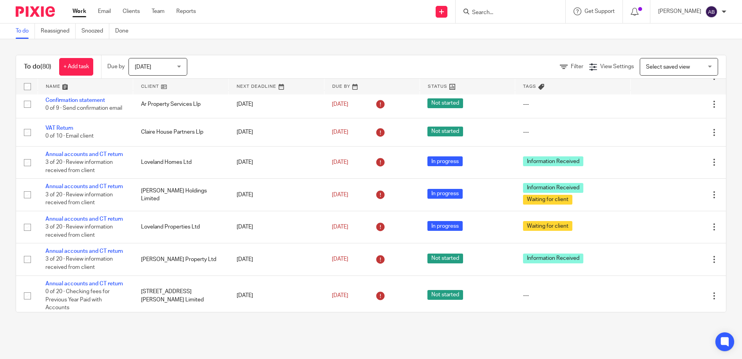
scroll to position [0, 0]
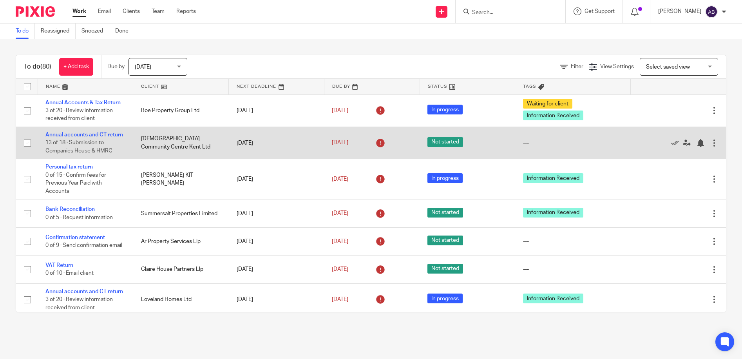
click at [70, 134] on link "Annual accounts and CT return" at bounding box center [84, 134] width 78 height 5
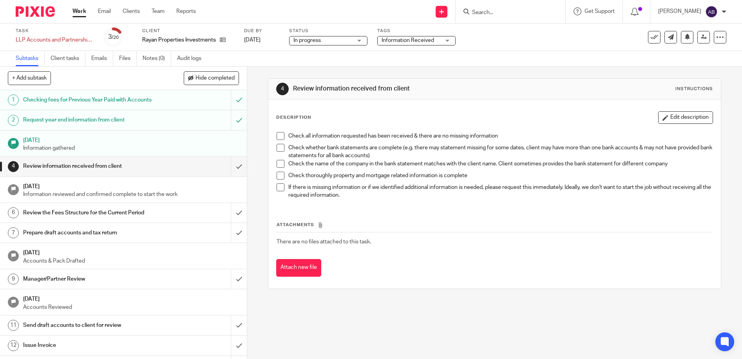
click at [424, 41] on span "Information Received" at bounding box center [408, 40] width 53 height 5
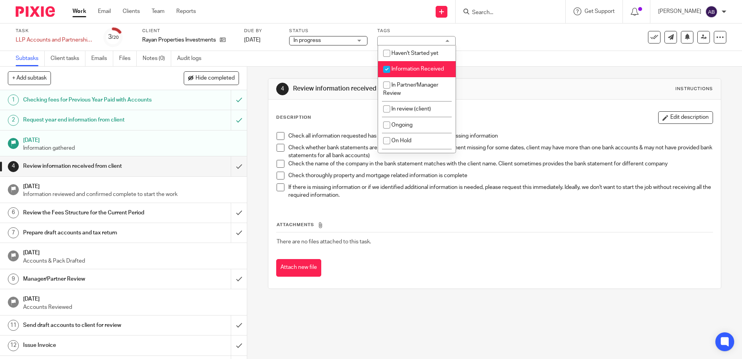
click at [521, 46] on div "Task LLP Accounts and Partnership Return Save LLP Accounts and Partnership Retu…" at bounding box center [312, 37] width 593 height 19
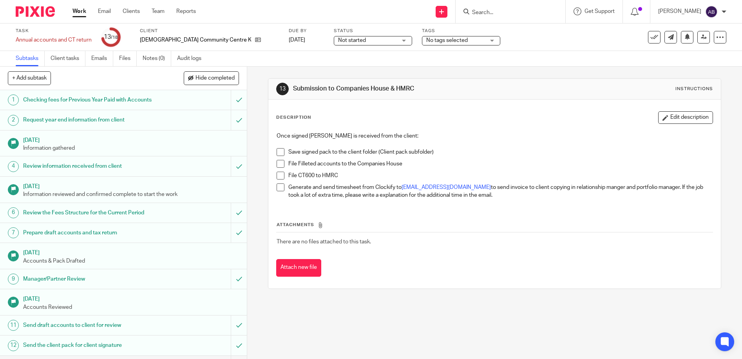
click at [422, 42] on div "No tags selected" at bounding box center [461, 40] width 78 height 9
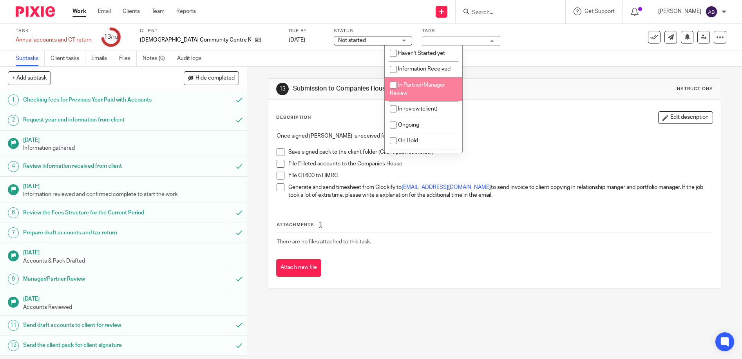
click at [399, 85] on input "checkbox" at bounding box center [393, 85] width 15 height 15
checkbox input "true"
click at [344, 42] on span "Not started" at bounding box center [367, 40] width 59 height 8
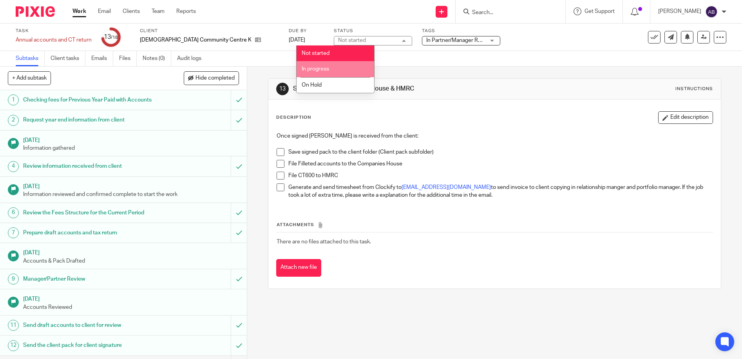
click at [326, 67] on span "In progress" at bounding box center [315, 68] width 27 height 5
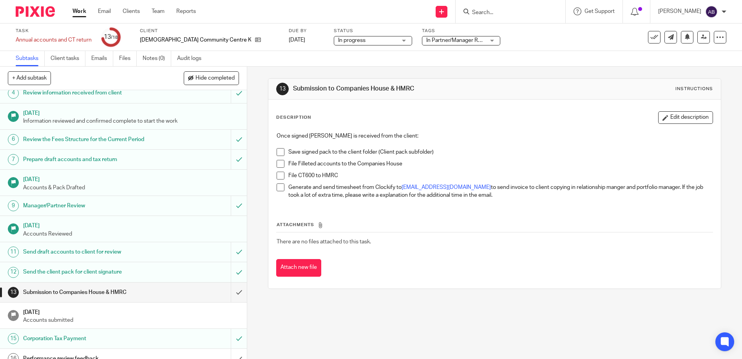
scroll to position [140, 0]
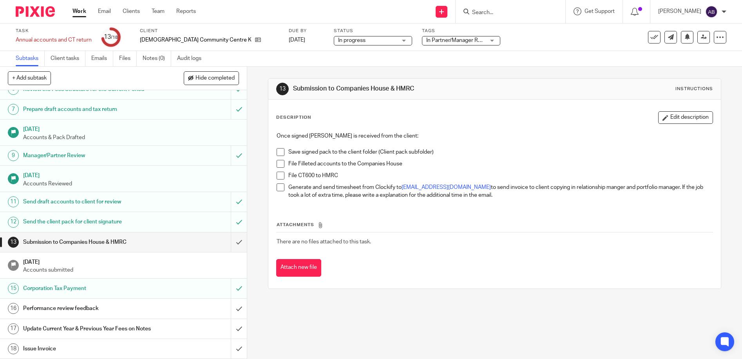
click at [156, 303] on div "Performance review feedback" at bounding box center [123, 309] width 200 height 12
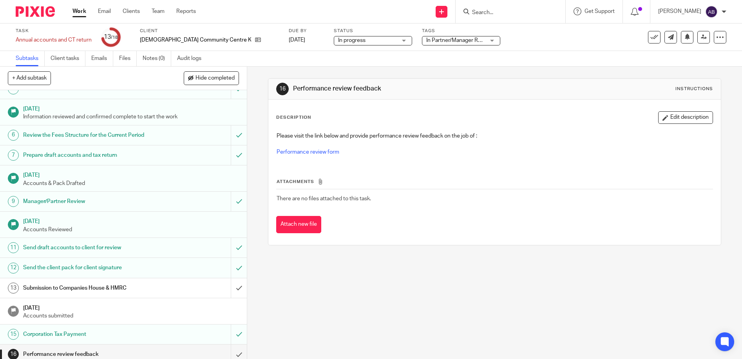
scroll to position [78, 0]
click at [81, 15] on link "Work" at bounding box center [80, 11] width 14 height 8
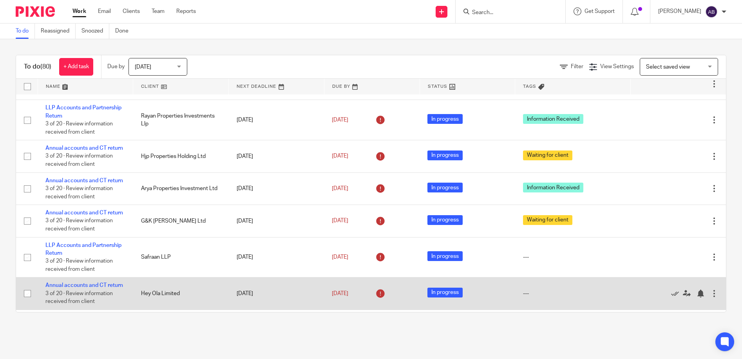
scroll to position [392, 0]
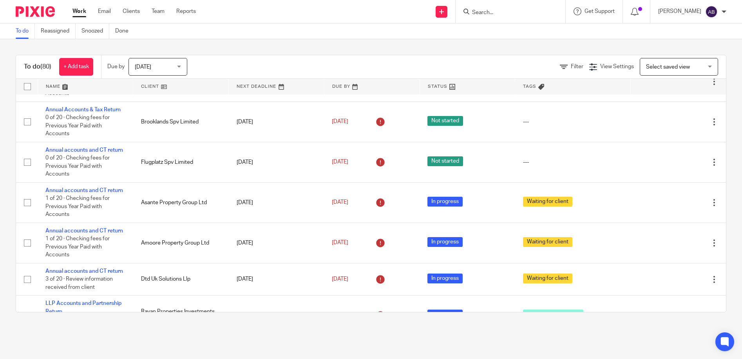
click at [523, 86] on span "Tags" at bounding box center [529, 86] width 13 height 4
click at [524, 86] on span "Tags" at bounding box center [533, 86] width 21 height 4
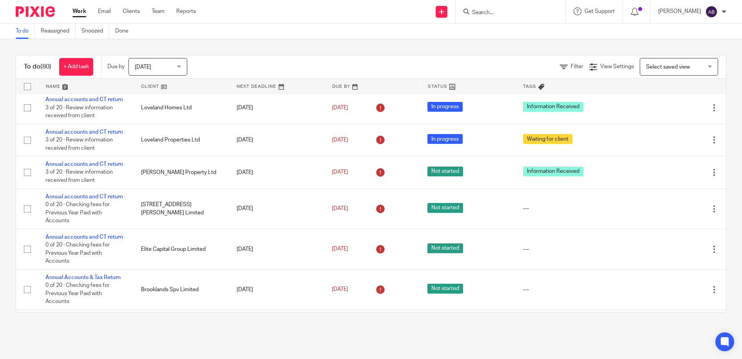
scroll to position [118, 0]
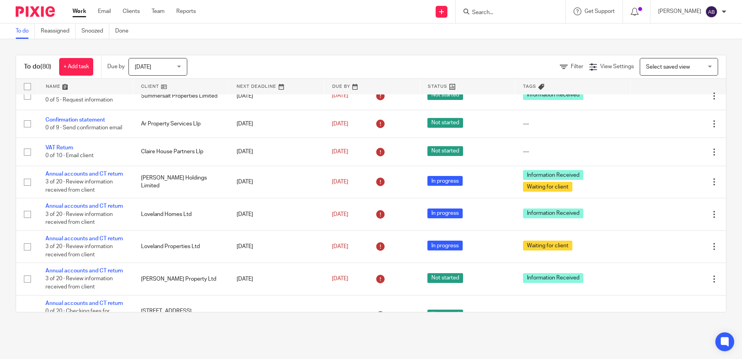
click at [527, 83] on th "Tags" at bounding box center [572, 87] width 115 height 16
click at [530, 83] on th "Tags" at bounding box center [572, 87] width 115 height 16
click at [571, 65] on span "Filter" at bounding box center [577, 66] width 13 height 5
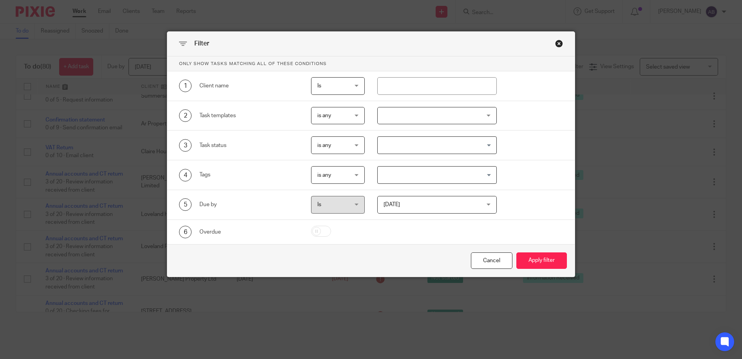
click at [319, 176] on span "is any" at bounding box center [324, 174] width 14 height 5
click at [337, 176] on div "is any is any" at bounding box center [338, 175] width 54 height 18
click at [410, 176] on input "Search for option" at bounding box center [436, 175] width 114 height 14
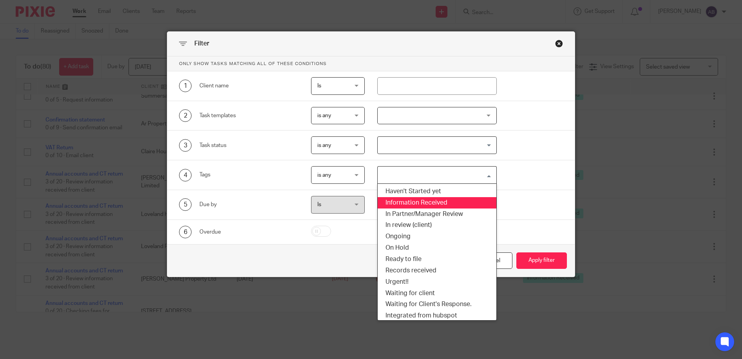
click at [430, 201] on li "Information Received" at bounding box center [437, 202] width 119 height 11
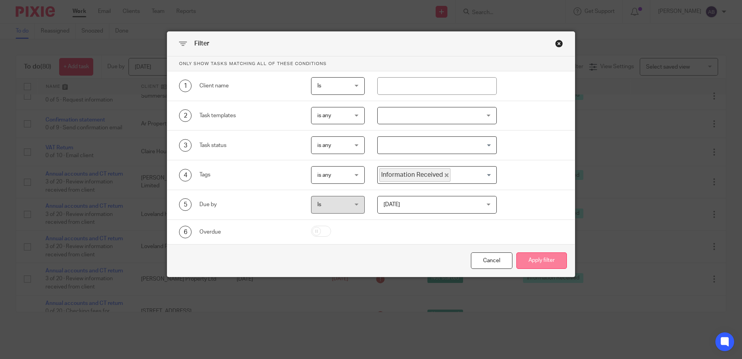
click at [546, 266] on button "Apply filter" at bounding box center [542, 260] width 51 height 17
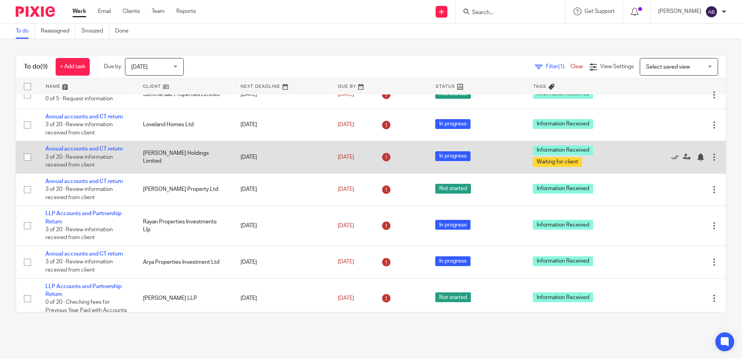
scroll to position [101, 0]
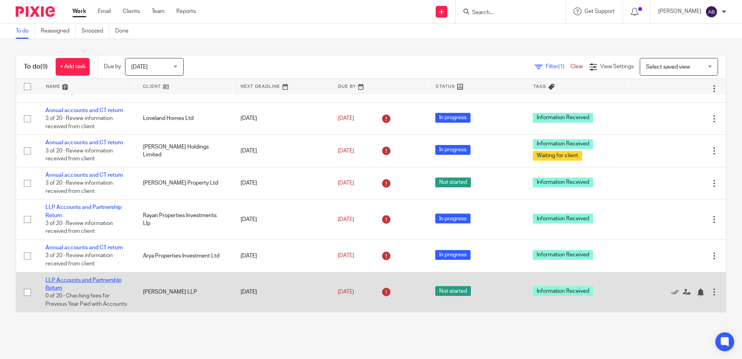
click at [68, 277] on link "LLP Accounts and Partnership Return" at bounding box center [83, 283] width 76 height 13
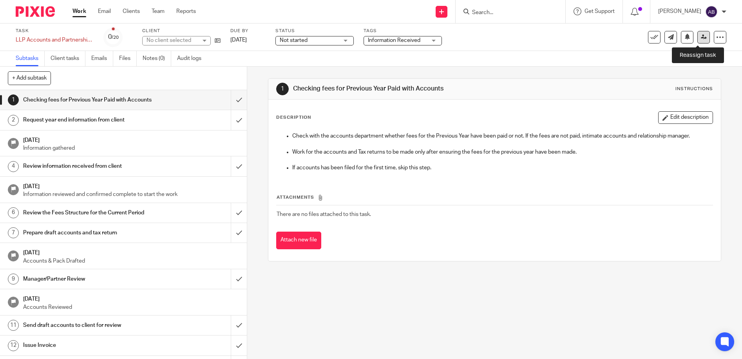
click at [701, 37] on icon at bounding box center [704, 37] width 6 height 6
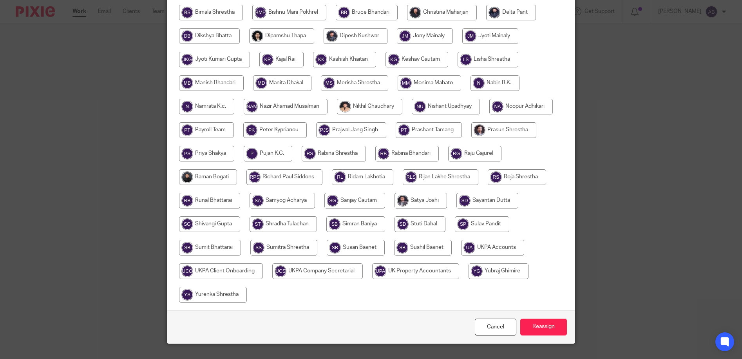
scroll to position [224, 0]
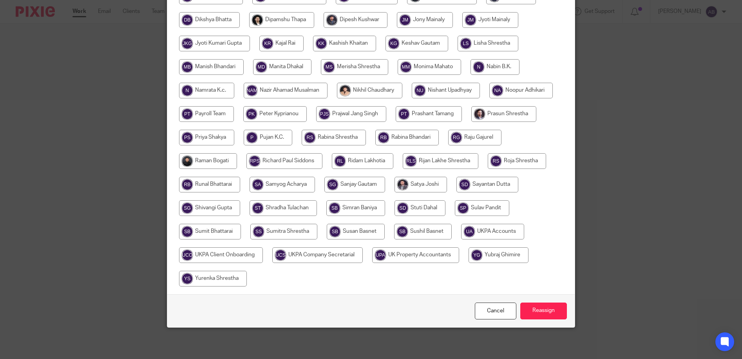
click at [247, 278] on input "radio" at bounding box center [213, 279] width 68 height 16
radio input "true"
click at [532, 311] on input "Reassign" at bounding box center [543, 311] width 47 height 17
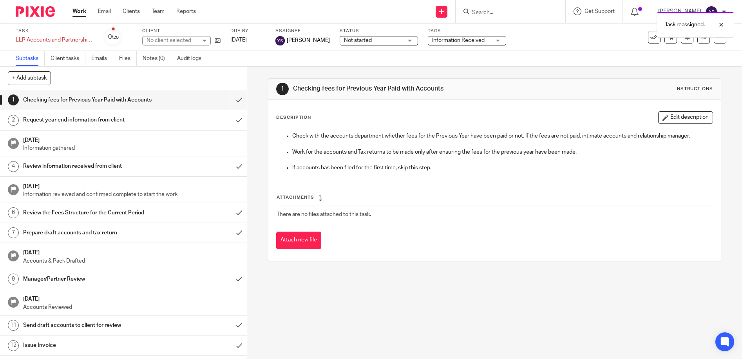
click at [81, 11] on link "Work" at bounding box center [80, 11] width 14 height 8
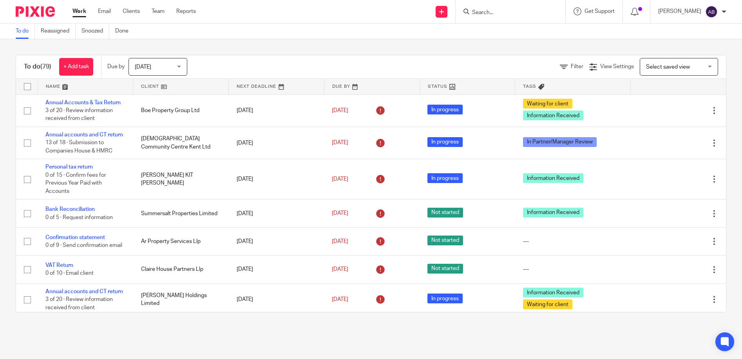
click at [562, 62] on div "Filter View Settings View Settings Manage saved views Select saved view Select …" at bounding box center [463, 67] width 525 height 18
click at [560, 67] on link "Filter" at bounding box center [572, 66] width 24 height 5
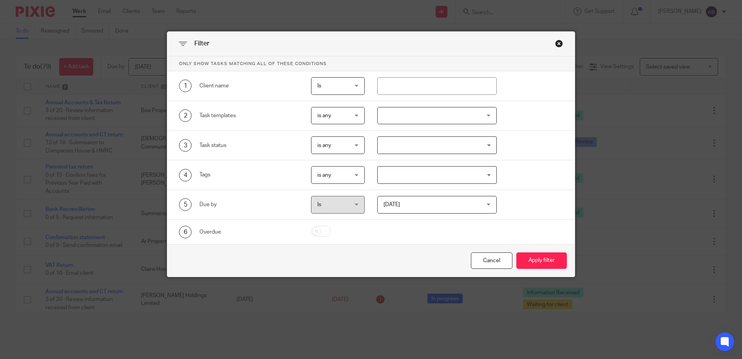
click at [401, 178] on input "Search for option" at bounding box center [436, 175] width 114 height 14
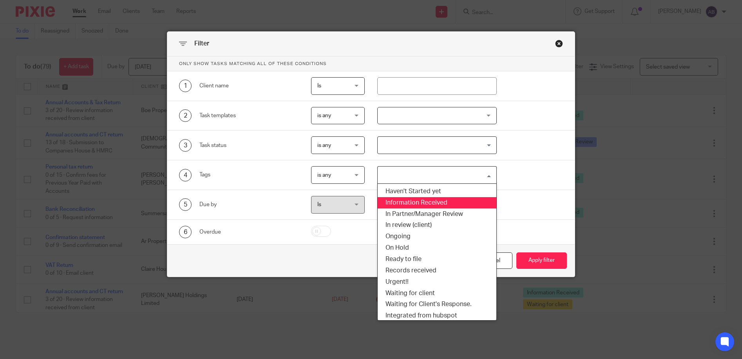
drag, startPoint x: 411, startPoint y: 203, endPoint x: 505, endPoint y: 249, distance: 104.3
click at [411, 204] on li "Information Received" at bounding box center [437, 202] width 119 height 11
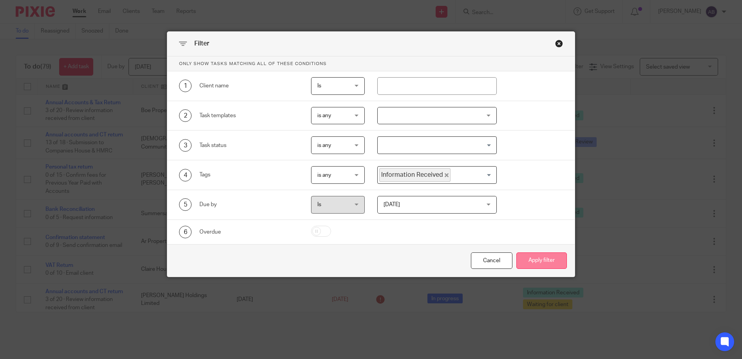
click at [531, 265] on button "Apply filter" at bounding box center [542, 260] width 51 height 17
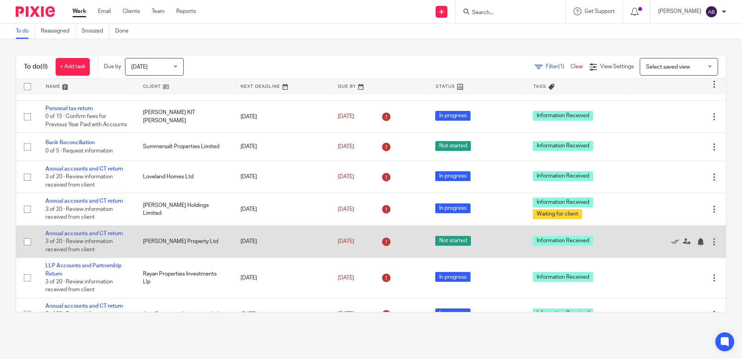
scroll to position [53, 0]
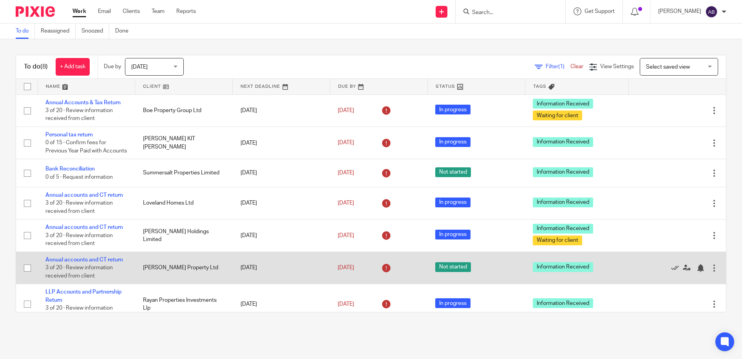
scroll to position [53, 0]
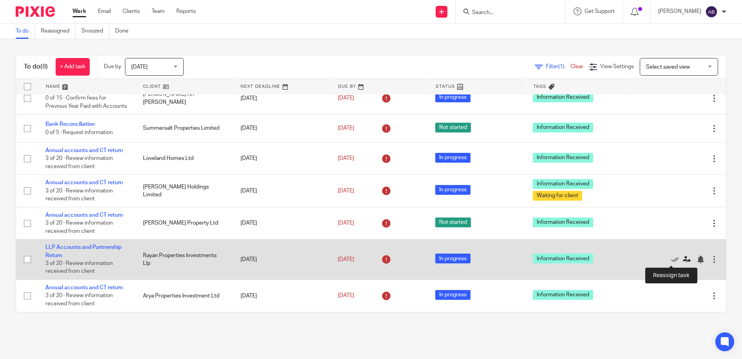
click at [683, 259] on icon at bounding box center [687, 260] width 8 height 8
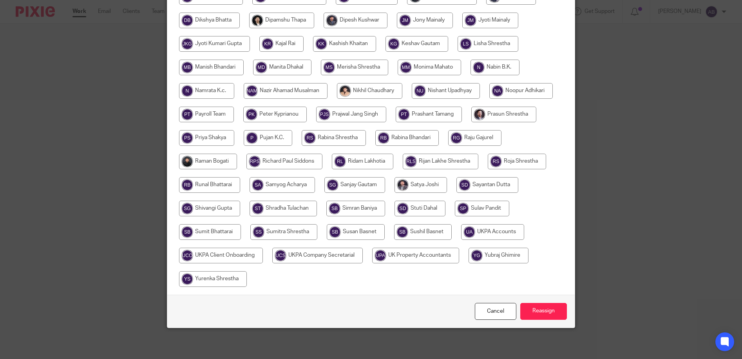
scroll to position [224, 0]
click at [247, 277] on input "radio" at bounding box center [213, 279] width 68 height 16
radio input "true"
click at [542, 312] on input "Reassign" at bounding box center [543, 311] width 47 height 17
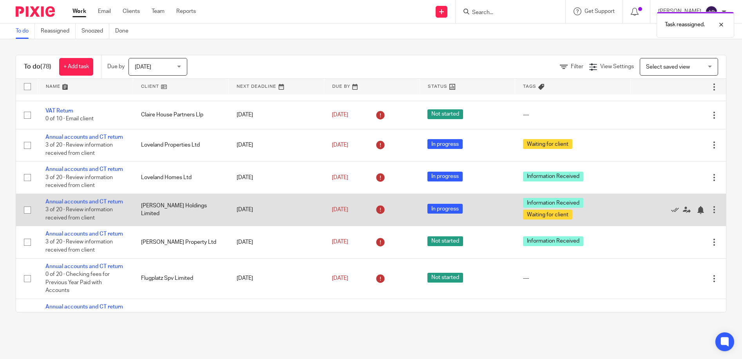
scroll to position [157, 0]
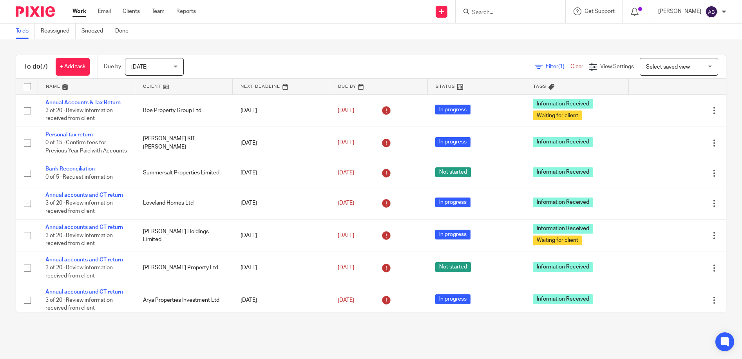
scroll to position [12, 0]
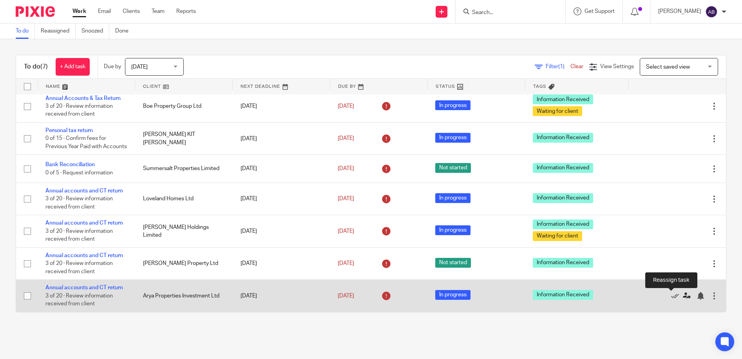
click at [683, 295] on icon at bounding box center [687, 296] width 8 height 8
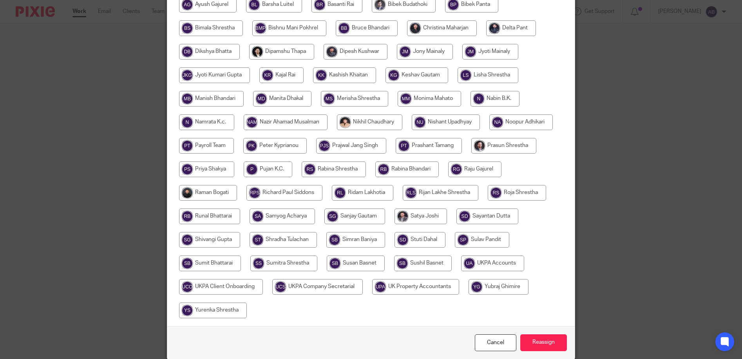
scroll to position [224, 0]
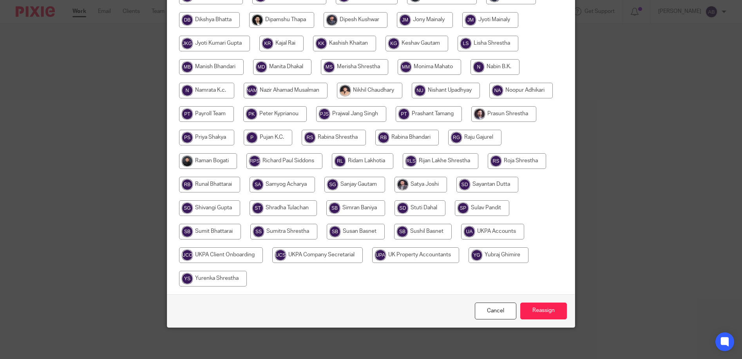
click at [247, 277] on input "radio" at bounding box center [213, 279] width 68 height 16
radio input "true"
click at [541, 309] on input "Reassign" at bounding box center [543, 311] width 47 height 17
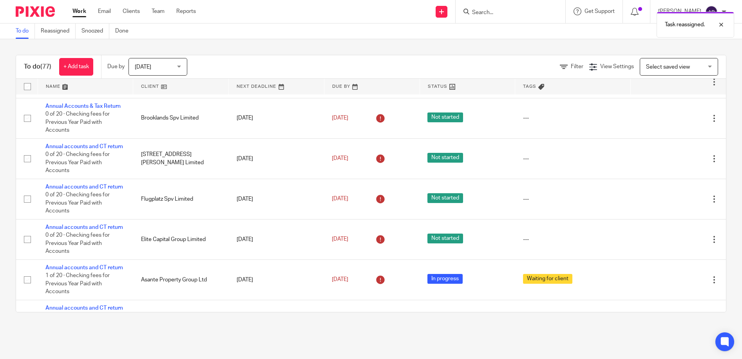
scroll to position [274, 0]
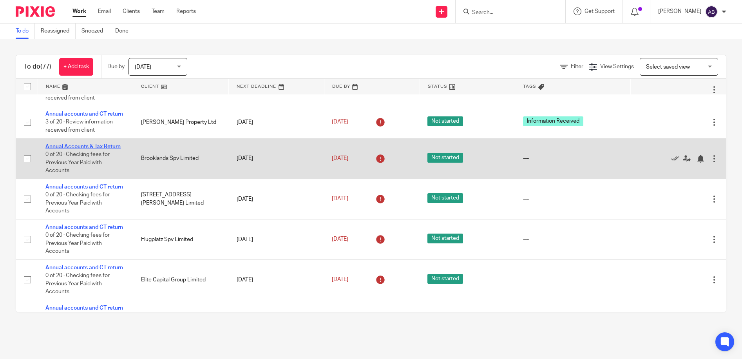
click at [81, 149] on link "Annual Accounts & Tax Return" at bounding box center [82, 146] width 75 height 5
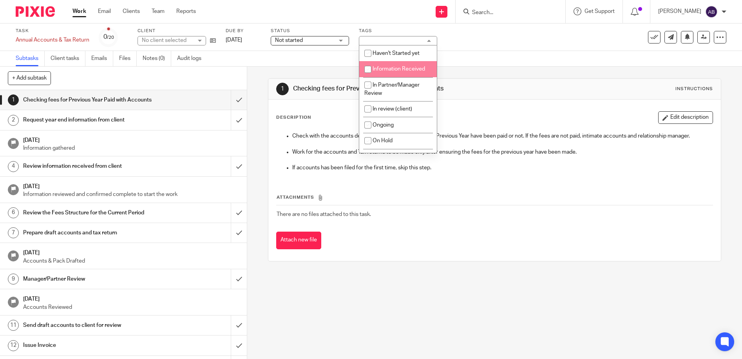
click at [374, 71] on input "checkbox" at bounding box center [368, 69] width 15 height 15
checkbox input "true"
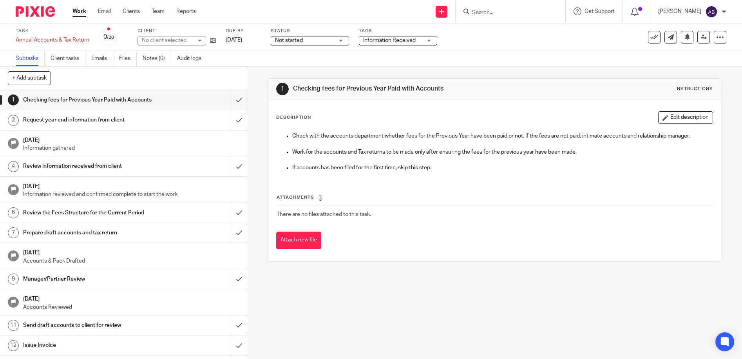
click at [512, 58] on div "Subtasks Client tasks Emails Files Notes (0) Audit logs" at bounding box center [371, 59] width 742 height 16
click at [77, 12] on link "Work" at bounding box center [80, 11] width 14 height 8
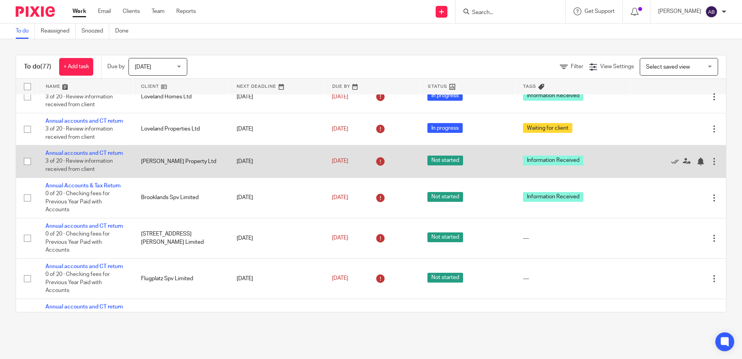
scroll to position [314, 0]
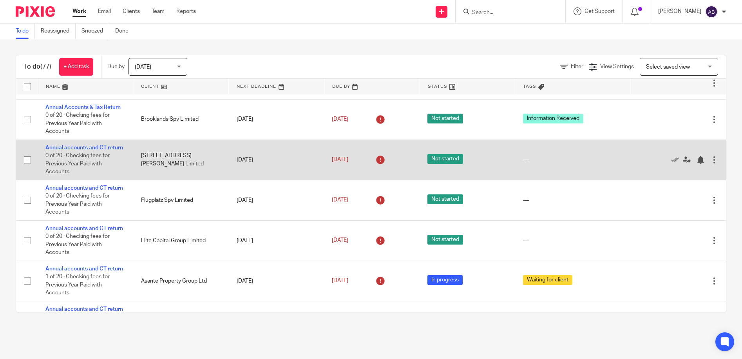
click at [711, 164] on div at bounding box center [715, 160] width 8 height 8
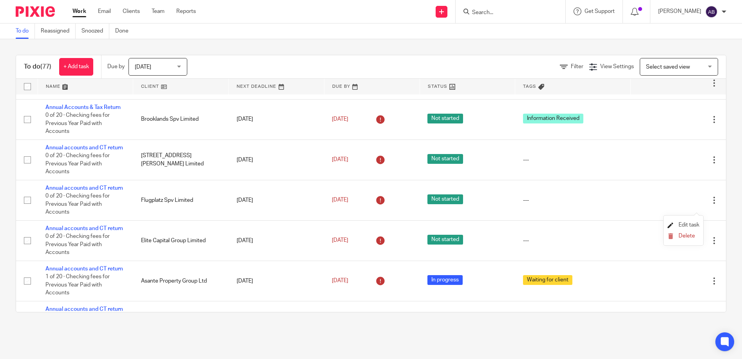
click at [683, 224] on span "Edit task" at bounding box center [689, 224] width 21 height 5
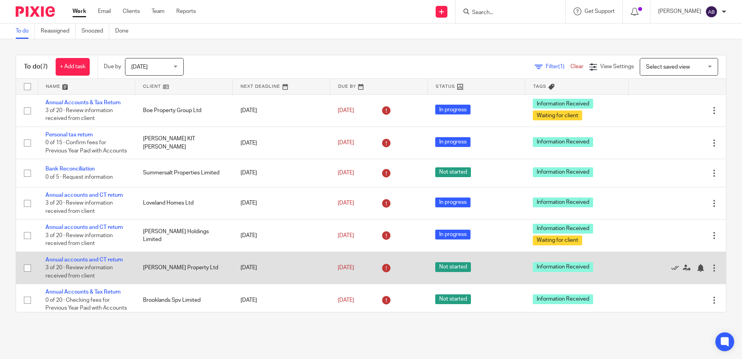
scroll to position [20, 0]
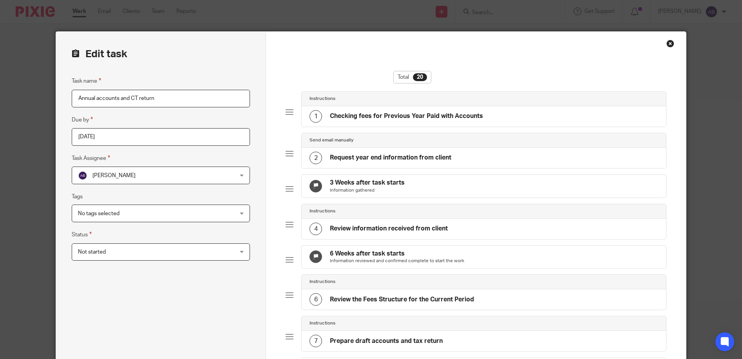
click at [667, 43] on div "Close this dialog window" at bounding box center [671, 44] width 8 height 8
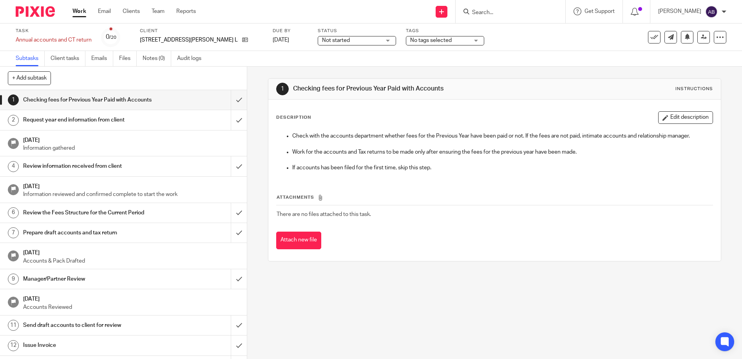
click at [410, 43] on span "No tags selected" at bounding box center [439, 40] width 59 height 8
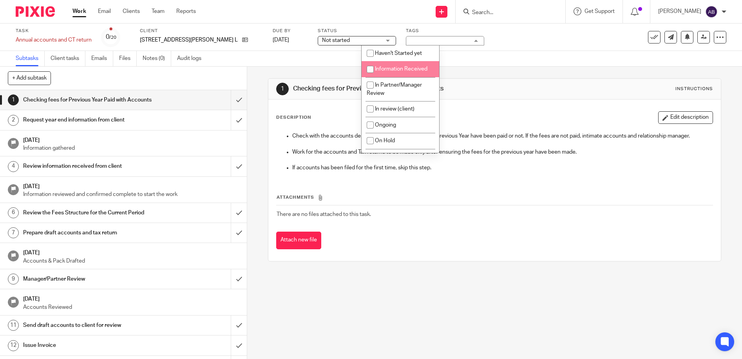
click at [383, 69] on span "Information Received" at bounding box center [401, 68] width 53 height 5
checkbox input "true"
click at [82, 13] on link "Work" at bounding box center [80, 11] width 14 height 8
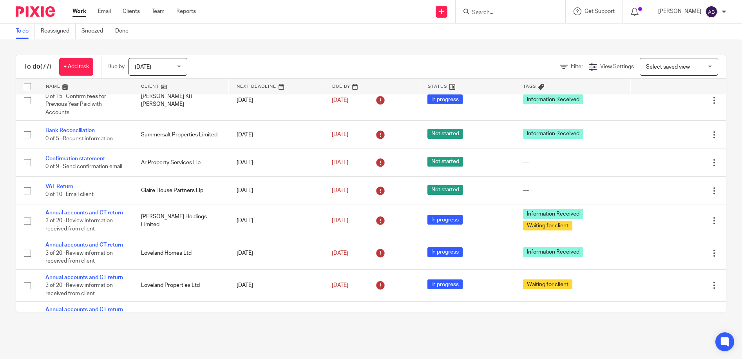
scroll to position [78, 0]
drag, startPoint x: 519, startPoint y: 12, endPoint x: 513, endPoint y: 13, distance: 5.5
click at [519, 12] on input "Search" at bounding box center [506, 12] width 71 height 7
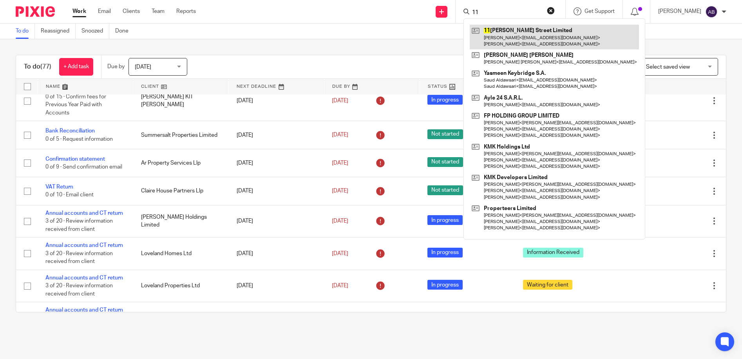
type input "11"
click at [529, 31] on link at bounding box center [554, 37] width 169 height 24
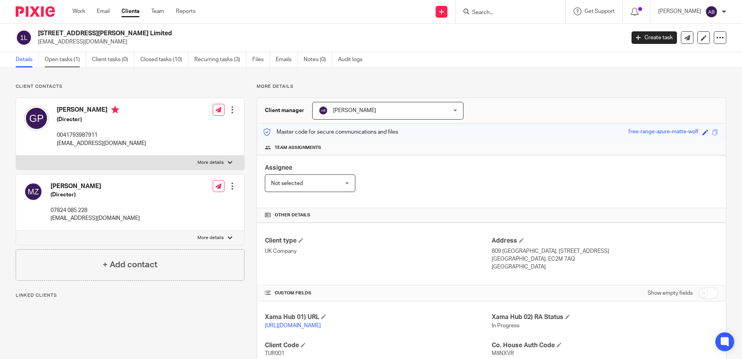
click at [58, 65] on link "Open tasks (1)" at bounding box center [66, 59] width 42 height 15
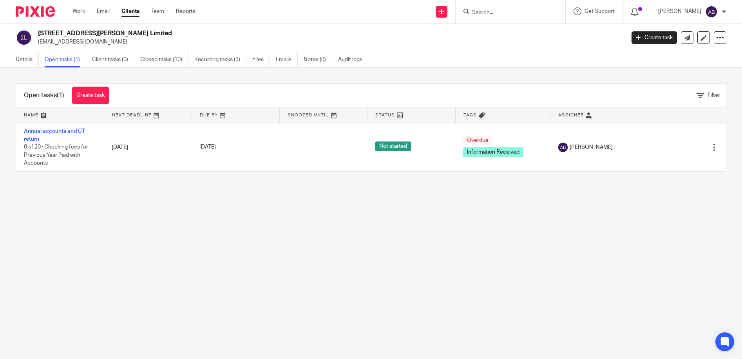
drag, startPoint x: 37, startPoint y: 33, endPoint x: 112, endPoint y: 36, distance: 74.9
click at [112, 36] on div "[STREET_ADDRESS][PERSON_NAME] Limited [EMAIL_ADDRESS][DOMAIN_NAME]" at bounding box center [318, 37] width 604 height 16
copy h2 "[STREET_ADDRESS][PERSON_NAME] Limited"
